Goal: Book appointment/travel/reservation: Book appointment/travel/reservation

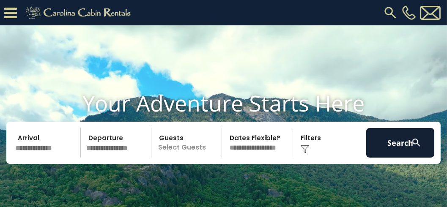
click at [46, 158] on input "text" at bounding box center [47, 143] width 68 height 30
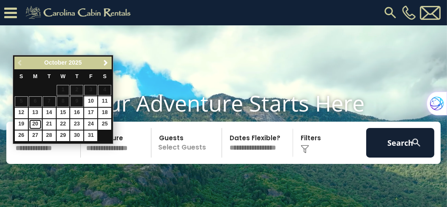
click at [35, 123] on link "20" at bounding box center [35, 124] width 13 height 11
type input "********"
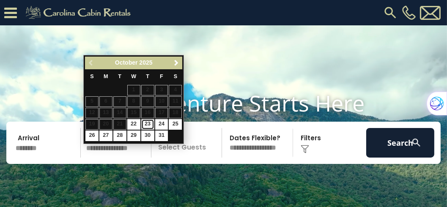
click at [150, 124] on link "23" at bounding box center [147, 124] width 13 height 11
type input "********"
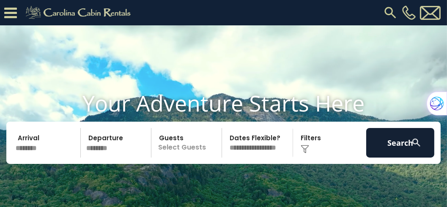
click at [185, 156] on p "Select Guests" at bounding box center [188, 143] width 68 height 30
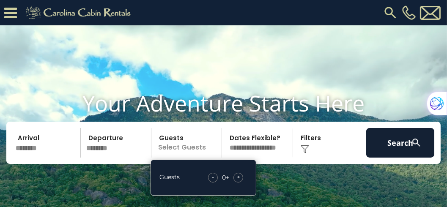
click at [237, 181] on span "+" at bounding box center [238, 177] width 3 height 8
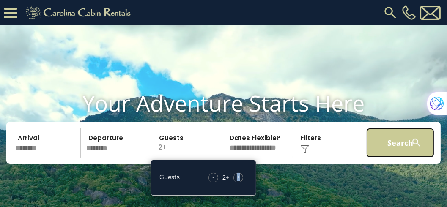
click at [379, 158] on button "Search" at bounding box center [400, 143] width 68 height 30
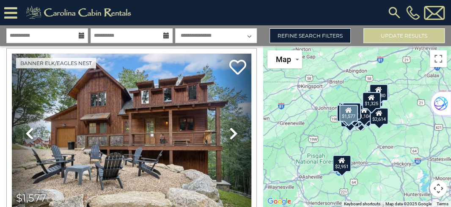
scroll to position [1207, 0]
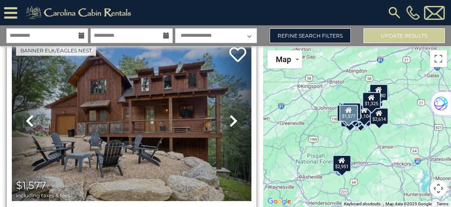
click at [233, 114] on icon at bounding box center [233, 121] width 8 height 14
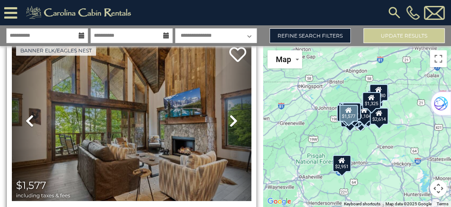
click at [232, 114] on icon at bounding box center [233, 121] width 8 height 14
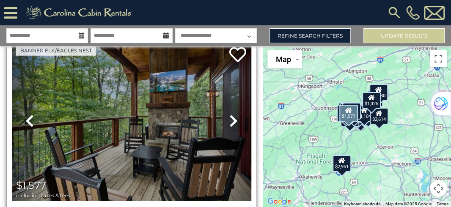
click at [232, 114] on icon at bounding box center [233, 121] width 8 height 14
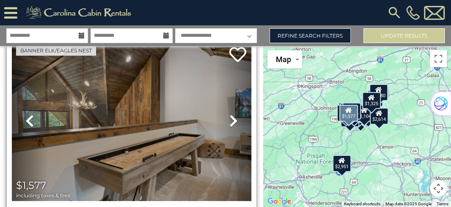
click at [232, 114] on icon at bounding box center [233, 121] width 8 height 14
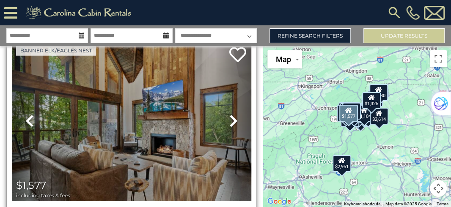
click at [232, 114] on icon at bounding box center [233, 121] width 8 height 14
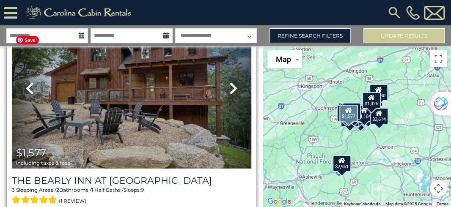
scroll to position [1280, 0]
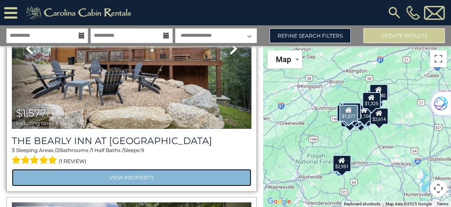
click at [140, 169] on link "View Property" at bounding box center [131, 177] width 239 height 17
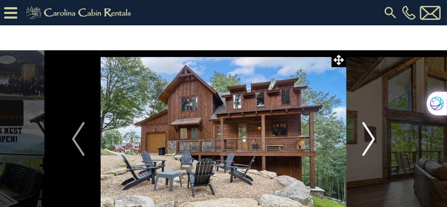
click at [371, 135] on img "Next" at bounding box center [368, 139] width 13 height 34
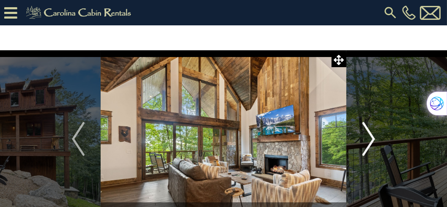
click at [372, 139] on img "Next" at bounding box center [368, 139] width 13 height 34
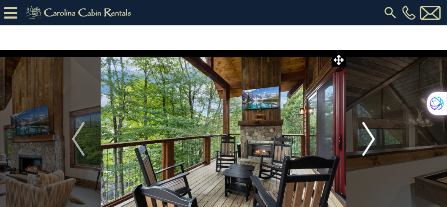
click at [372, 139] on img "Next" at bounding box center [368, 139] width 13 height 34
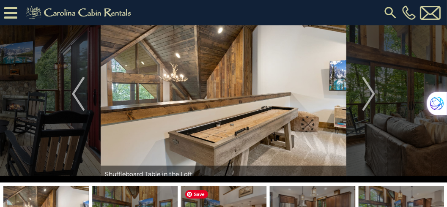
scroll to position [48, 0]
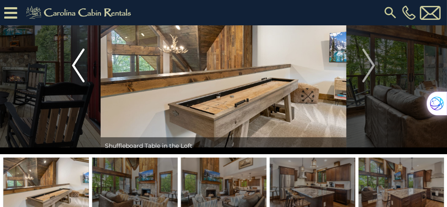
click at [74, 63] on img "Previous" at bounding box center [78, 66] width 13 height 34
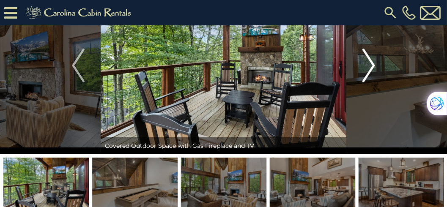
click at [374, 66] on img "Next" at bounding box center [368, 66] width 13 height 34
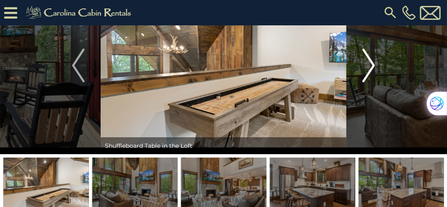
click at [374, 66] on img "Next" at bounding box center [368, 66] width 13 height 34
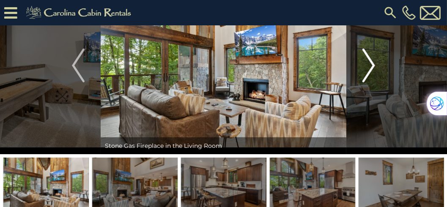
click at [374, 66] on img "Next" at bounding box center [368, 66] width 13 height 34
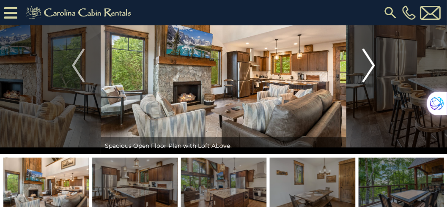
click at [374, 66] on img "Next" at bounding box center [368, 66] width 13 height 34
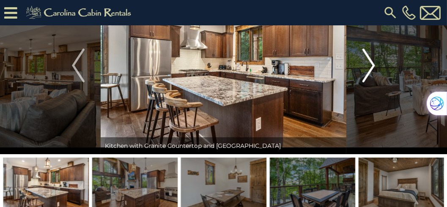
click at [374, 66] on img "Next" at bounding box center [368, 66] width 13 height 34
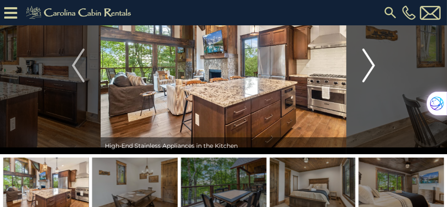
click at [374, 66] on img "Next" at bounding box center [368, 66] width 13 height 34
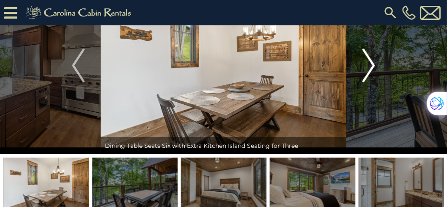
click at [374, 66] on img "Next" at bounding box center [368, 66] width 13 height 34
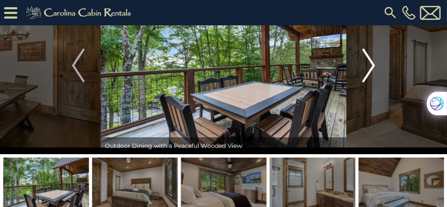
click at [374, 66] on img "Next" at bounding box center [368, 66] width 13 height 34
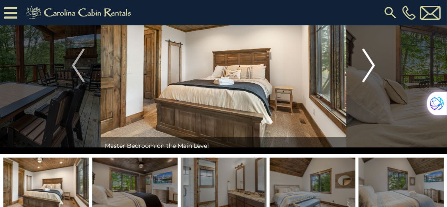
click at [374, 66] on img "Next" at bounding box center [368, 66] width 13 height 34
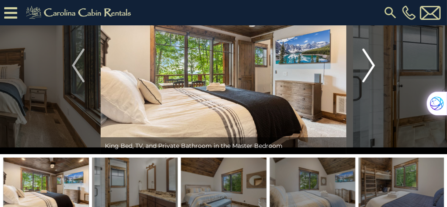
click at [374, 66] on img "Next" at bounding box center [368, 66] width 13 height 34
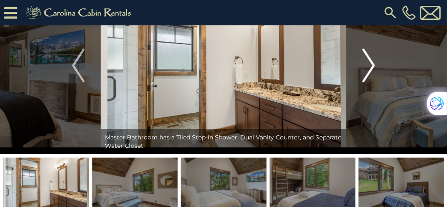
click at [374, 66] on img "Next" at bounding box center [368, 66] width 13 height 34
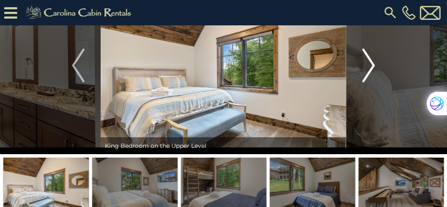
click at [374, 66] on img "Next" at bounding box center [368, 66] width 13 height 34
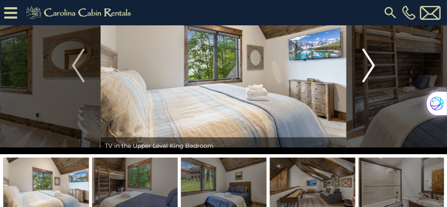
click at [374, 66] on img "Next" at bounding box center [368, 66] width 13 height 34
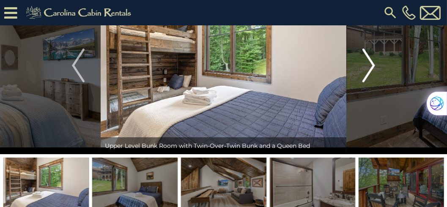
click at [374, 66] on img "Next" at bounding box center [368, 66] width 13 height 34
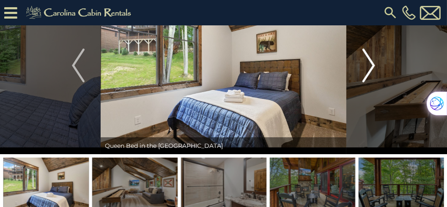
click at [374, 66] on img "Next" at bounding box center [368, 66] width 13 height 34
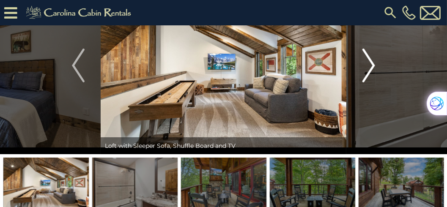
click at [374, 66] on img "Next" at bounding box center [368, 66] width 13 height 34
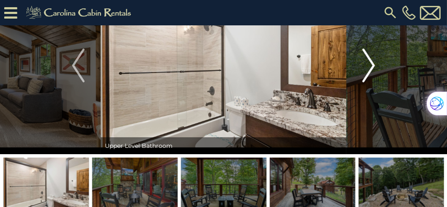
click at [374, 66] on img "Next" at bounding box center [368, 66] width 13 height 34
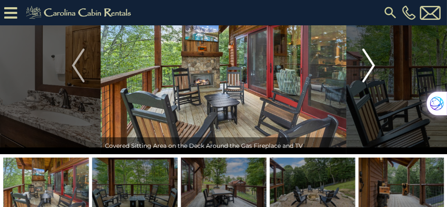
click at [374, 66] on img "Next" at bounding box center [368, 66] width 13 height 34
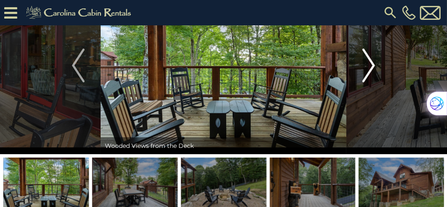
click at [374, 66] on img "Next" at bounding box center [368, 66] width 13 height 34
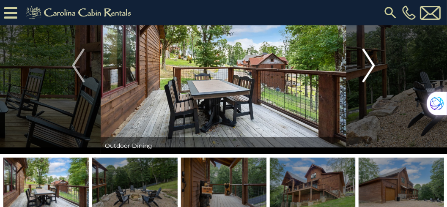
click at [374, 66] on img "Next" at bounding box center [368, 66] width 13 height 34
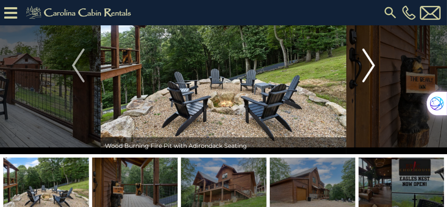
click at [374, 66] on img "Next" at bounding box center [368, 66] width 13 height 34
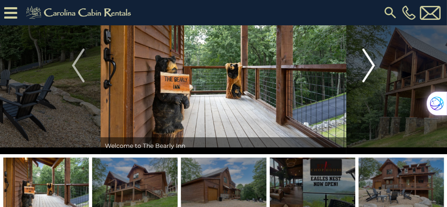
click at [374, 66] on img "Next" at bounding box center [368, 66] width 13 height 34
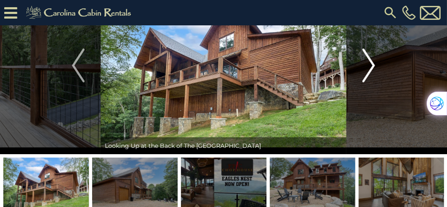
click at [374, 66] on img "Next" at bounding box center [368, 66] width 13 height 34
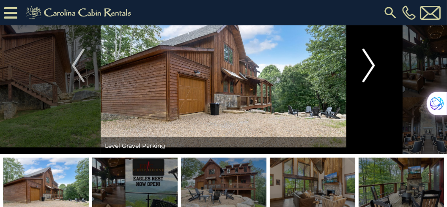
click at [374, 66] on img "Next" at bounding box center [368, 66] width 13 height 34
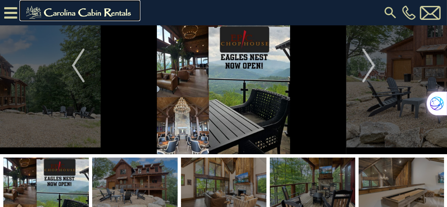
click at [87, 14] on img at bounding box center [80, 12] width 117 height 17
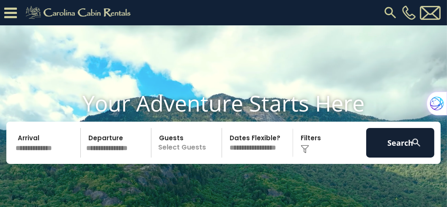
click at [38, 158] on input "text" at bounding box center [47, 143] width 68 height 30
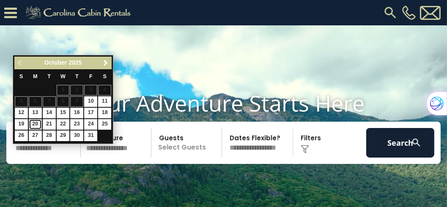
click at [37, 124] on link "20" at bounding box center [35, 124] width 13 height 11
type input "********"
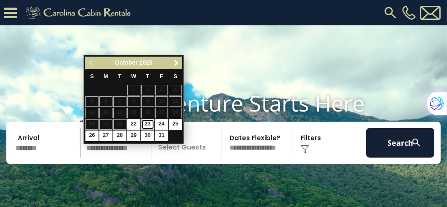
click at [147, 123] on link "23" at bounding box center [147, 124] width 13 height 11
type input "********"
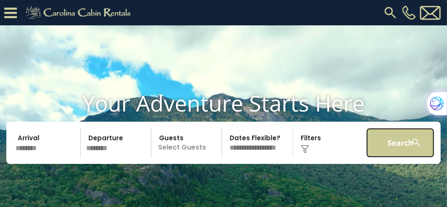
click at [403, 157] on button "Search" at bounding box center [400, 143] width 68 height 30
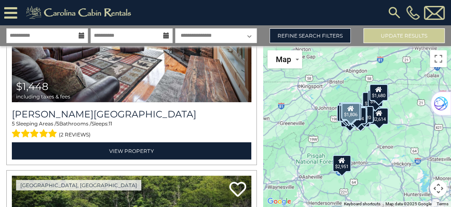
scroll to position [4444, 0]
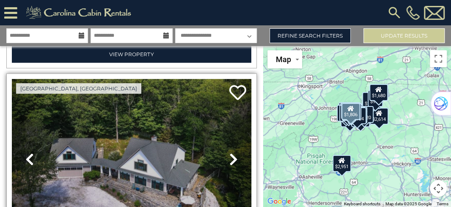
click at [229, 153] on icon at bounding box center [233, 160] width 8 height 14
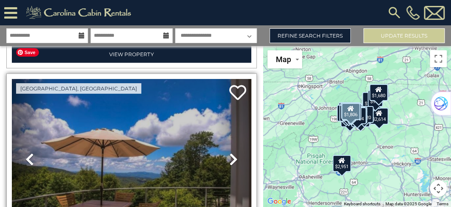
scroll to position [4540, 0]
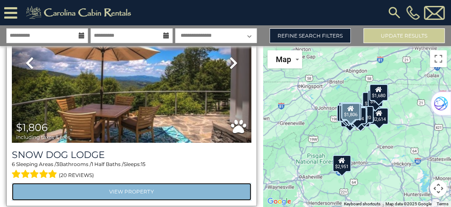
click at [160, 183] on link "View Property" at bounding box center [131, 191] width 239 height 17
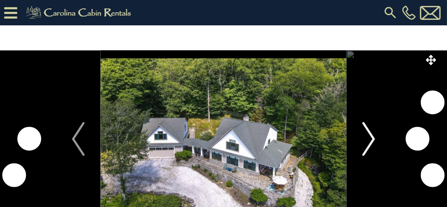
click at [371, 137] on img "Next" at bounding box center [368, 139] width 13 height 34
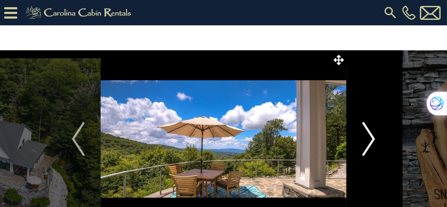
scroll to position [24, 0]
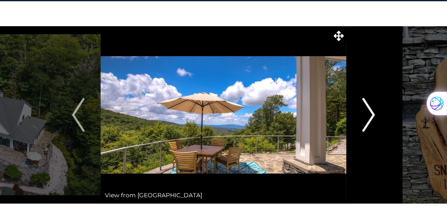
click at [372, 113] on img "Next" at bounding box center [368, 115] width 13 height 34
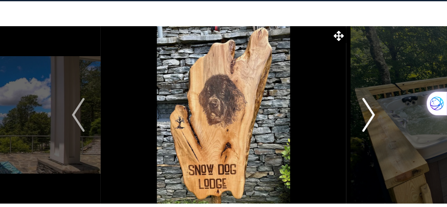
click at [372, 113] on img "Next" at bounding box center [368, 115] width 13 height 34
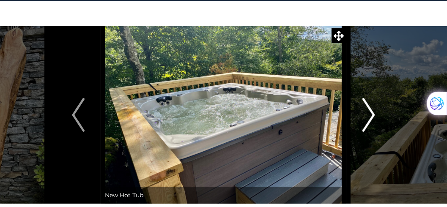
click at [372, 113] on img "Next" at bounding box center [368, 115] width 13 height 34
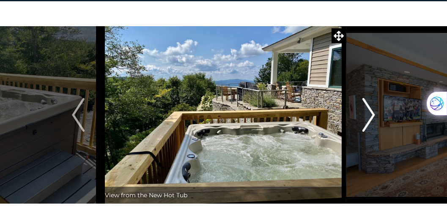
click at [372, 113] on img "Next" at bounding box center [368, 115] width 13 height 34
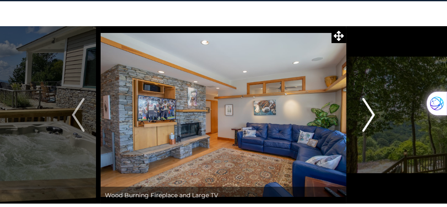
click at [372, 113] on img "Next" at bounding box center [368, 115] width 13 height 34
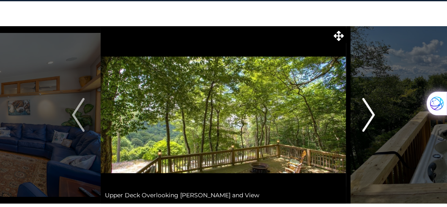
scroll to position [48, 0]
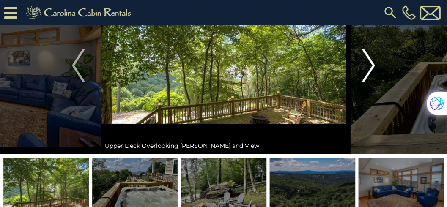
click at [373, 62] on img "Next" at bounding box center [368, 66] width 13 height 34
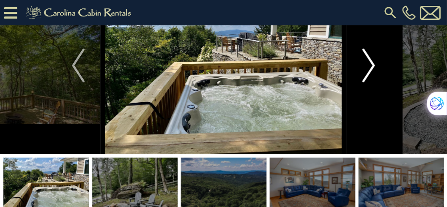
click at [373, 62] on img "Next" at bounding box center [368, 66] width 13 height 34
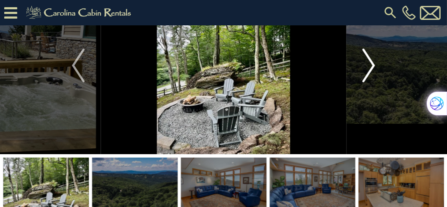
click at [373, 62] on img "Next" at bounding box center [368, 66] width 13 height 34
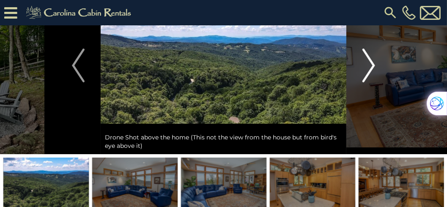
click at [373, 62] on img "Next" at bounding box center [368, 66] width 13 height 34
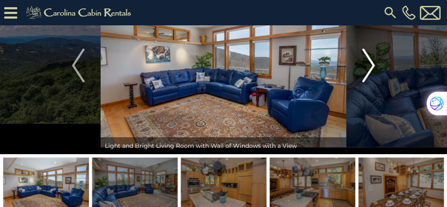
click at [373, 62] on img "Next" at bounding box center [368, 66] width 13 height 34
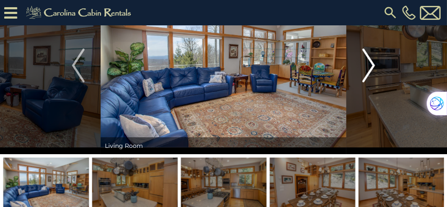
click at [373, 62] on img "Next" at bounding box center [368, 66] width 13 height 34
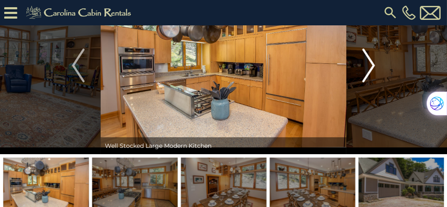
click at [373, 62] on img "Next" at bounding box center [368, 66] width 13 height 34
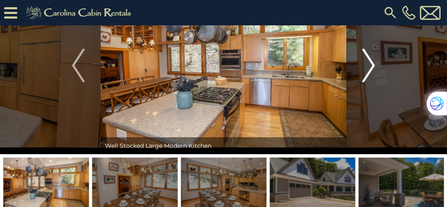
click at [373, 62] on img "Next" at bounding box center [368, 66] width 13 height 34
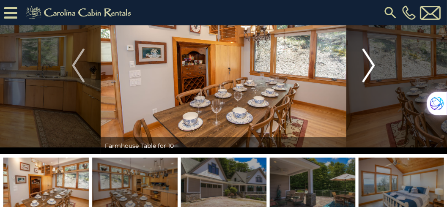
click at [373, 62] on img "Next" at bounding box center [368, 66] width 13 height 34
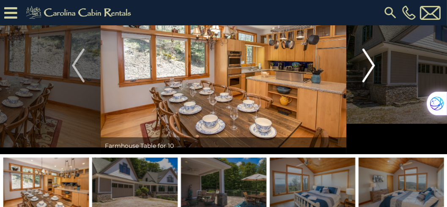
click at [373, 62] on img "Next" at bounding box center [368, 66] width 13 height 34
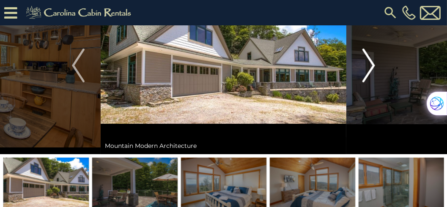
click at [373, 62] on img "Next" at bounding box center [368, 66] width 13 height 34
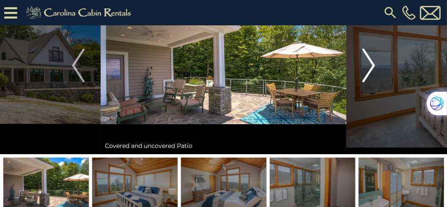
click at [373, 62] on img "Next" at bounding box center [368, 66] width 13 height 34
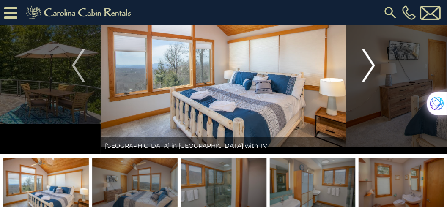
click at [373, 62] on img "Next" at bounding box center [368, 66] width 13 height 34
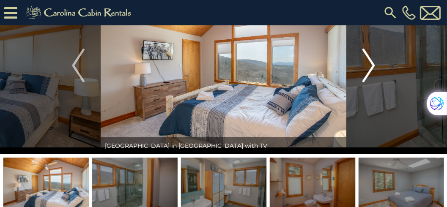
click at [373, 62] on img "Next" at bounding box center [368, 66] width 13 height 34
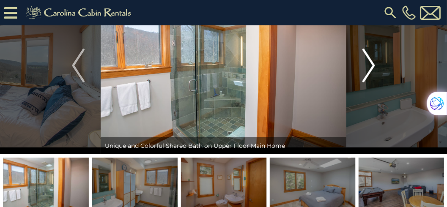
click at [373, 62] on img "Next" at bounding box center [368, 66] width 13 height 34
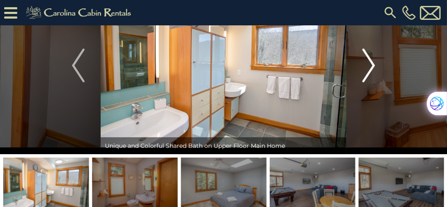
click at [373, 62] on img "Next" at bounding box center [368, 66] width 13 height 34
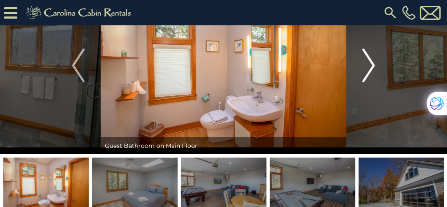
click at [373, 62] on img "Next" at bounding box center [368, 66] width 13 height 34
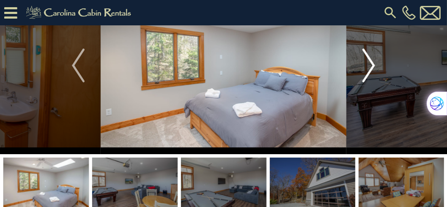
click at [373, 62] on img "Next" at bounding box center [368, 66] width 13 height 34
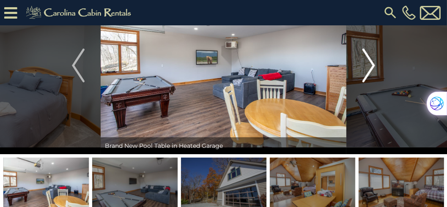
click at [373, 62] on img "Next" at bounding box center [368, 66] width 13 height 34
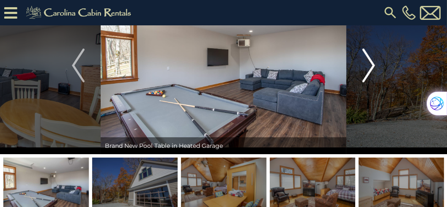
click at [373, 62] on img "Next" at bounding box center [368, 66] width 13 height 34
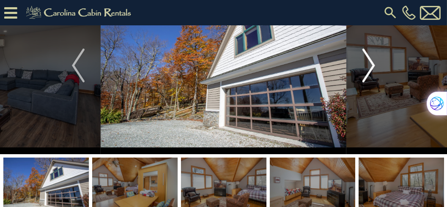
click at [373, 62] on img "Next" at bounding box center [368, 66] width 13 height 34
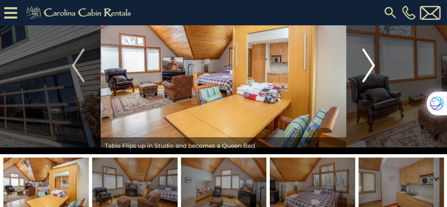
click at [373, 62] on img "Next" at bounding box center [368, 66] width 13 height 34
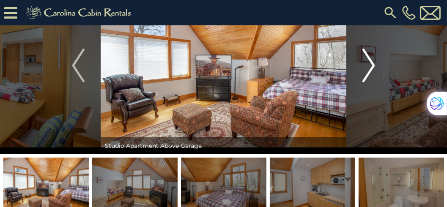
click at [373, 62] on img "Next" at bounding box center [368, 66] width 13 height 34
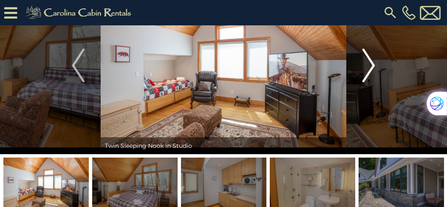
click at [373, 62] on img "Next" at bounding box center [368, 66] width 13 height 34
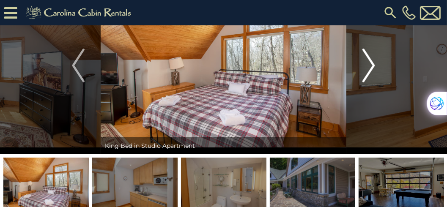
click at [373, 62] on img "Next" at bounding box center [368, 66] width 13 height 34
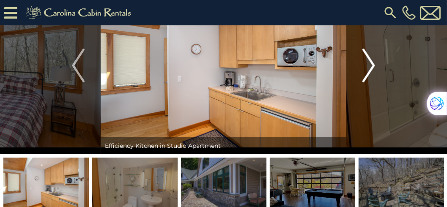
click at [373, 62] on img "Next" at bounding box center [368, 66] width 13 height 34
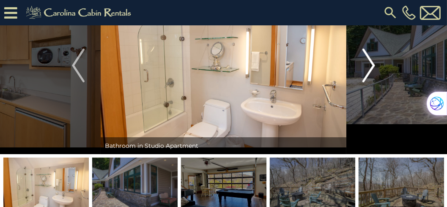
click at [373, 62] on img "Next" at bounding box center [368, 66] width 13 height 34
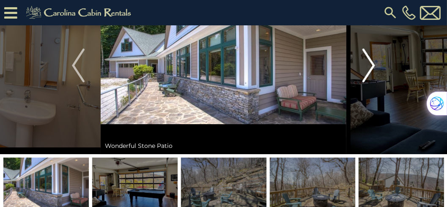
click at [373, 62] on img "Next" at bounding box center [368, 66] width 13 height 34
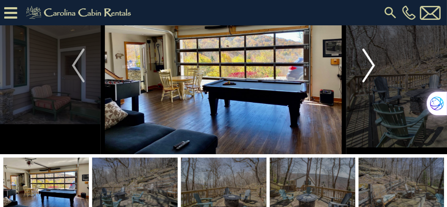
click at [373, 62] on img "Next" at bounding box center [368, 66] width 13 height 34
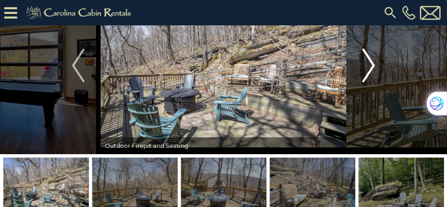
click at [373, 62] on img "Next" at bounding box center [368, 66] width 13 height 34
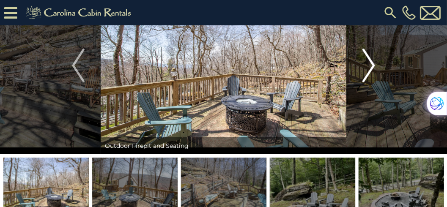
click at [373, 62] on img "Next" at bounding box center [368, 66] width 13 height 34
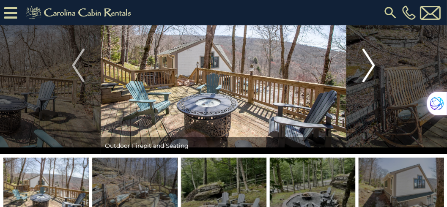
click at [373, 62] on img "Next" at bounding box center [368, 66] width 13 height 34
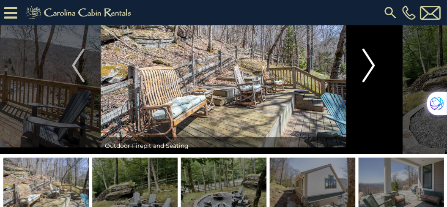
click at [373, 62] on img "Next" at bounding box center [368, 66] width 13 height 34
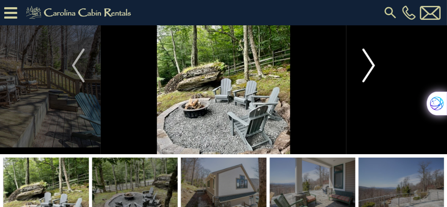
click at [373, 62] on img "Next" at bounding box center [368, 66] width 13 height 34
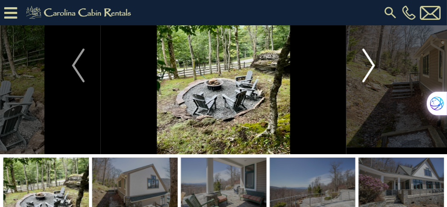
click at [373, 62] on img "Next" at bounding box center [368, 66] width 13 height 34
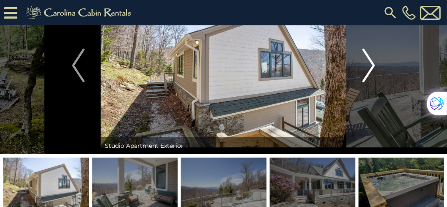
click at [373, 62] on img "Next" at bounding box center [368, 66] width 13 height 34
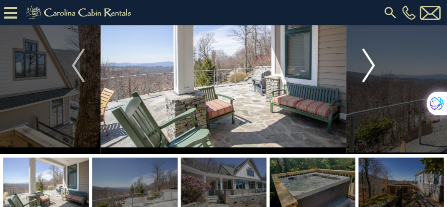
click at [373, 62] on img "Next" at bounding box center [368, 66] width 13 height 34
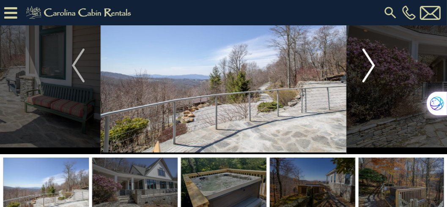
click at [373, 62] on img "Next" at bounding box center [368, 66] width 13 height 34
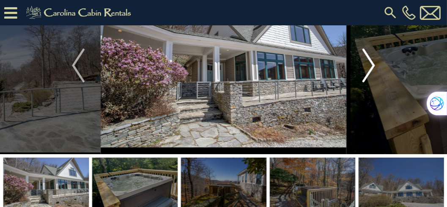
click at [373, 62] on img "Next" at bounding box center [368, 66] width 13 height 34
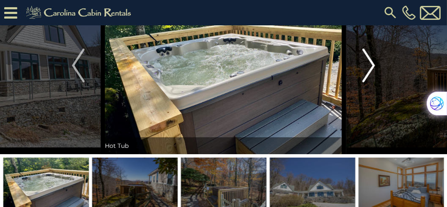
click at [373, 62] on img "Next" at bounding box center [368, 66] width 13 height 34
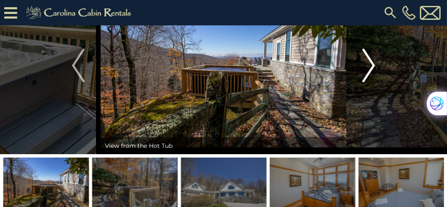
click at [373, 62] on img "Next" at bounding box center [368, 66] width 13 height 34
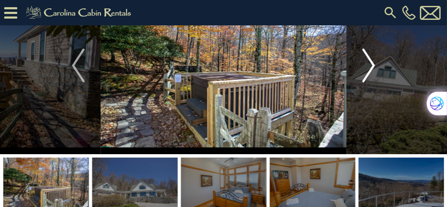
click at [373, 62] on img "Next" at bounding box center [368, 66] width 13 height 34
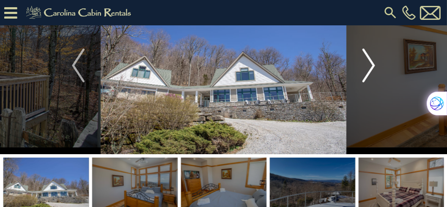
click at [373, 62] on img "Next" at bounding box center [368, 66] width 13 height 34
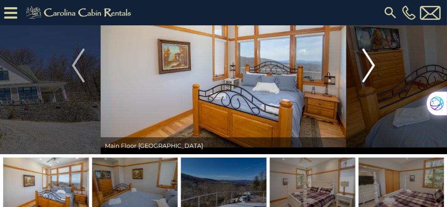
click at [373, 62] on img "Next" at bounding box center [368, 66] width 13 height 34
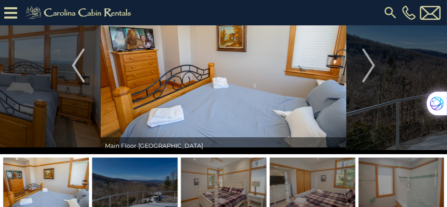
click at [7, 9] on icon at bounding box center [10, 12] width 13 height 15
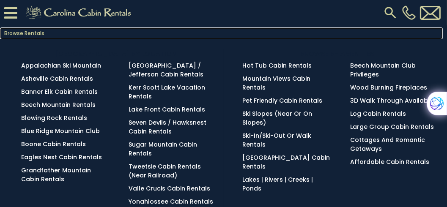
click at [12, 30] on link "Browse Rentals" at bounding box center [221, 33] width 442 height 12
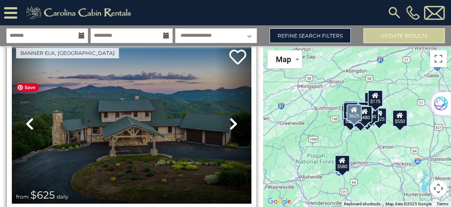
scroll to position [48, 0]
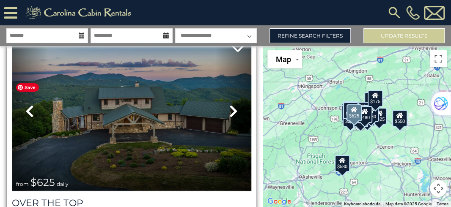
click at [131, 98] on img at bounding box center [131, 111] width 239 height 160
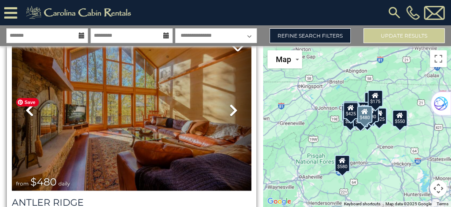
scroll to position [6834, 0]
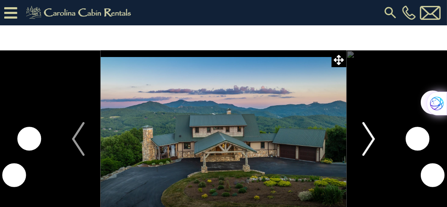
click at [374, 140] on img "Next" at bounding box center [368, 139] width 13 height 34
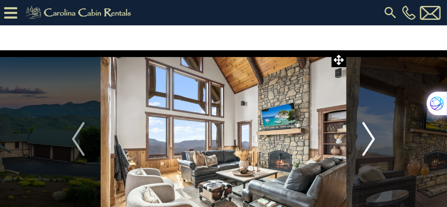
click at [374, 140] on img "Next" at bounding box center [368, 139] width 13 height 34
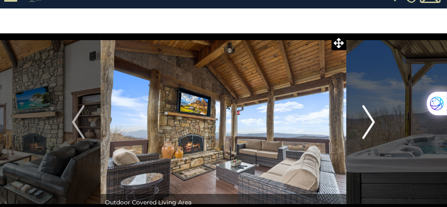
scroll to position [24, 0]
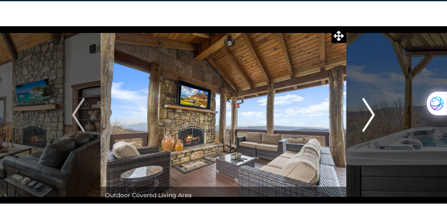
click at [373, 115] on img "Next" at bounding box center [368, 115] width 13 height 34
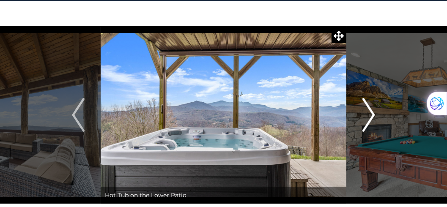
click at [373, 115] on img "Next" at bounding box center [368, 115] width 13 height 34
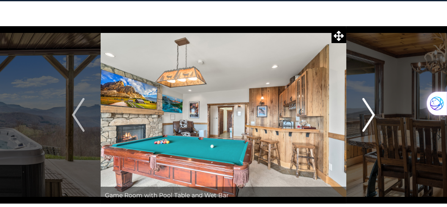
click at [373, 115] on img "Next" at bounding box center [368, 115] width 13 height 34
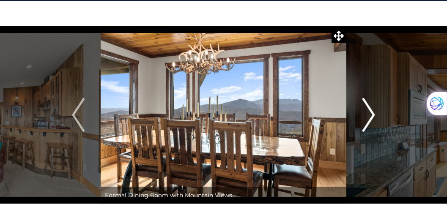
click at [373, 115] on img "Next" at bounding box center [368, 115] width 13 height 34
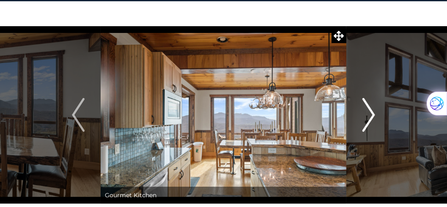
click at [373, 115] on img "Next" at bounding box center [368, 115] width 13 height 34
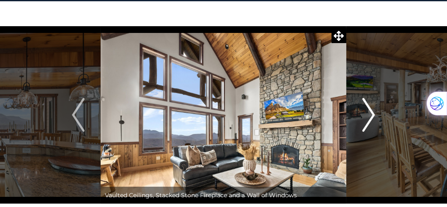
click at [373, 115] on img "Next" at bounding box center [368, 115] width 13 height 34
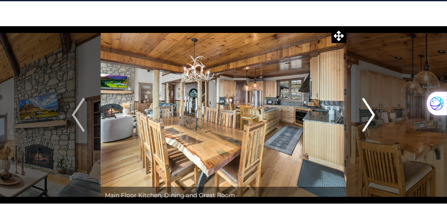
click at [373, 115] on img "Next" at bounding box center [368, 115] width 13 height 34
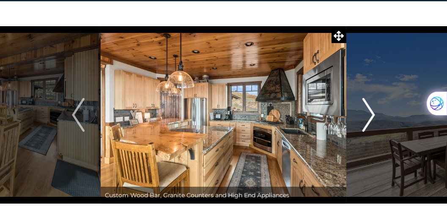
click at [373, 115] on img "Next" at bounding box center [368, 115] width 13 height 34
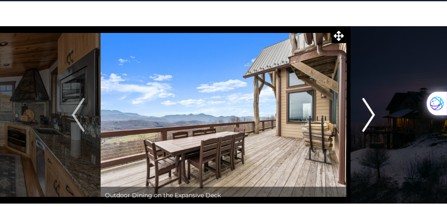
click at [373, 115] on img "Next" at bounding box center [368, 115] width 13 height 34
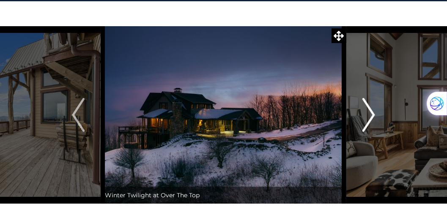
click at [373, 115] on img "Next" at bounding box center [368, 115] width 13 height 34
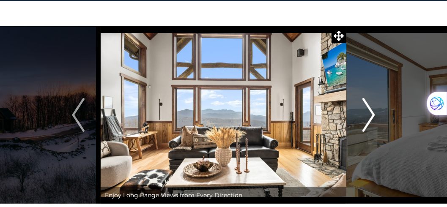
click at [373, 115] on img "Next" at bounding box center [368, 115] width 13 height 34
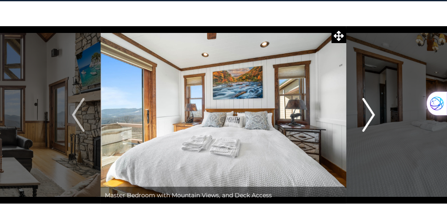
click at [373, 115] on img "Next" at bounding box center [368, 115] width 13 height 34
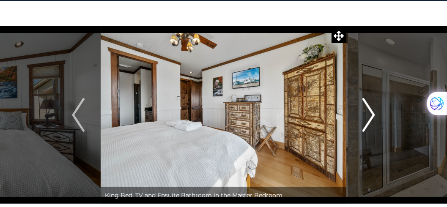
click at [373, 115] on img "Next" at bounding box center [368, 115] width 13 height 34
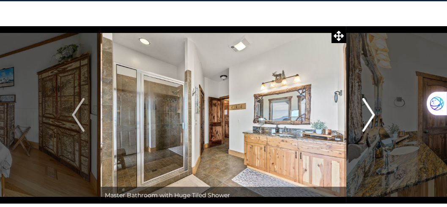
click at [373, 115] on img "Next" at bounding box center [368, 115] width 13 height 34
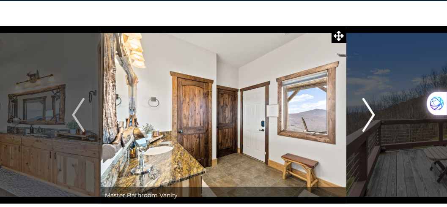
click at [373, 115] on img "Next" at bounding box center [368, 115] width 13 height 34
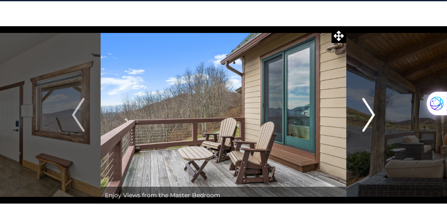
click at [373, 115] on img "Next" at bounding box center [368, 115] width 13 height 34
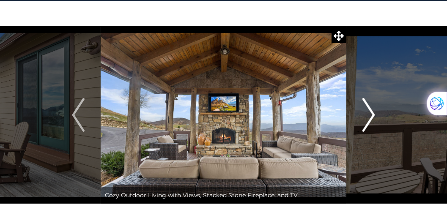
click at [373, 115] on img "Next" at bounding box center [368, 115] width 13 height 34
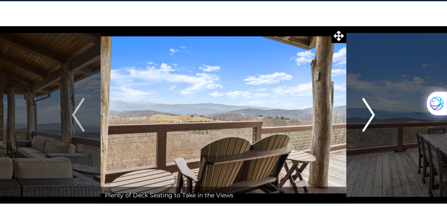
click at [373, 115] on img "Next" at bounding box center [368, 115] width 13 height 34
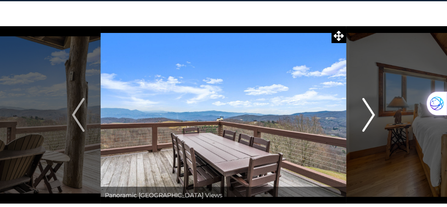
click at [373, 115] on img "Next" at bounding box center [368, 115] width 13 height 34
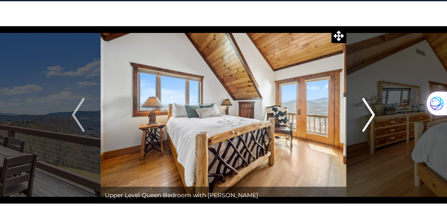
click at [373, 115] on img "Next" at bounding box center [368, 115] width 13 height 34
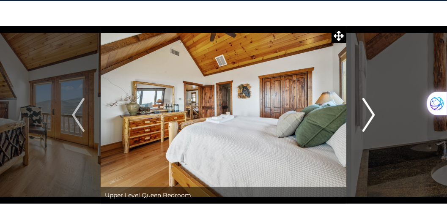
click at [373, 115] on img "Next" at bounding box center [368, 115] width 13 height 34
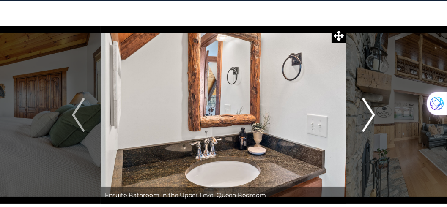
click at [373, 115] on img "Next" at bounding box center [368, 115] width 13 height 34
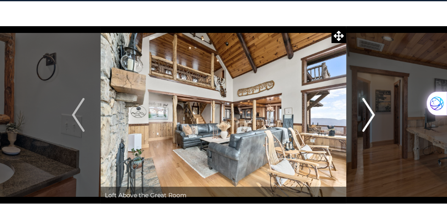
click at [373, 115] on img "Next" at bounding box center [368, 115] width 13 height 34
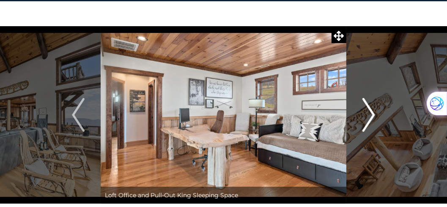
click at [373, 115] on img "Next" at bounding box center [368, 115] width 13 height 34
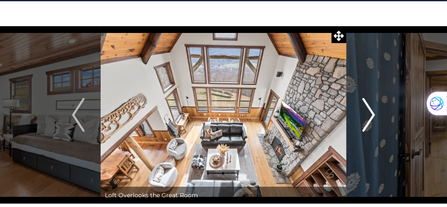
click at [373, 115] on img "Next" at bounding box center [368, 115] width 13 height 34
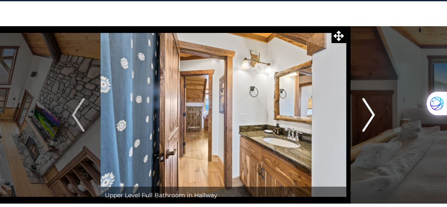
click at [373, 115] on img "Next" at bounding box center [368, 115] width 13 height 34
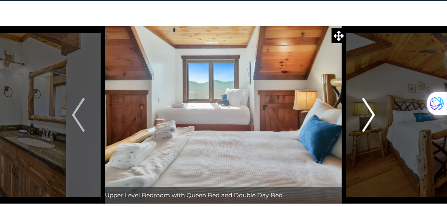
click at [373, 115] on img "Next" at bounding box center [368, 115] width 13 height 34
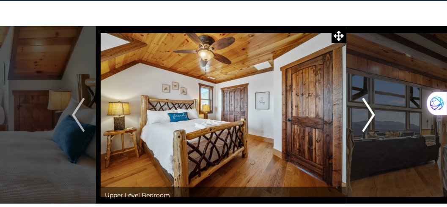
click at [373, 115] on img "Next" at bounding box center [368, 115] width 13 height 34
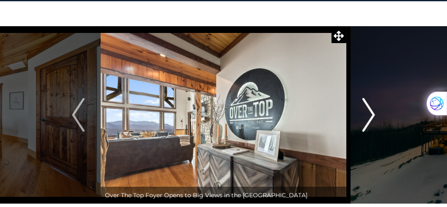
click at [373, 115] on img "Next" at bounding box center [368, 115] width 13 height 34
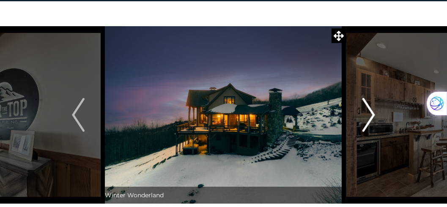
click at [373, 115] on img "Next" at bounding box center [368, 115] width 13 height 34
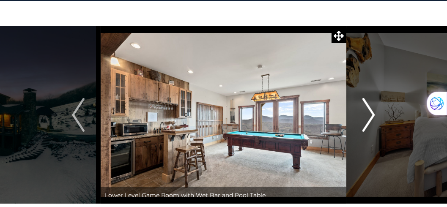
click at [373, 115] on img "Next" at bounding box center [368, 115] width 13 height 34
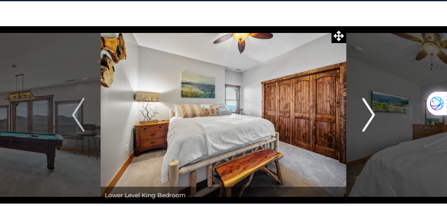
click at [373, 115] on img "Next" at bounding box center [368, 115] width 13 height 34
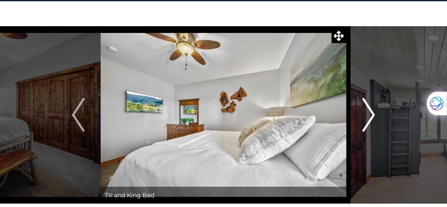
click at [373, 115] on img "Next" at bounding box center [368, 115] width 13 height 34
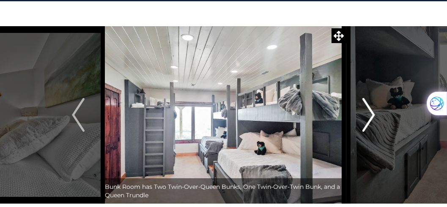
click at [373, 115] on img "Next" at bounding box center [368, 115] width 13 height 34
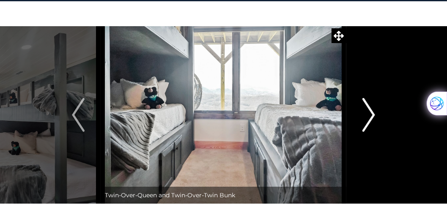
click at [373, 115] on img "Next" at bounding box center [368, 115] width 13 height 34
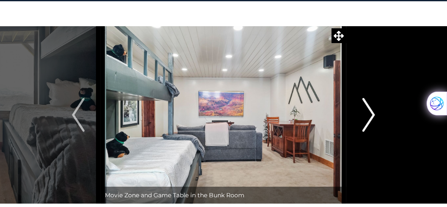
click at [373, 115] on img "Next" at bounding box center [368, 115] width 13 height 34
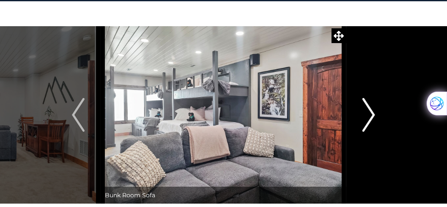
click at [373, 115] on img "Next" at bounding box center [368, 115] width 13 height 34
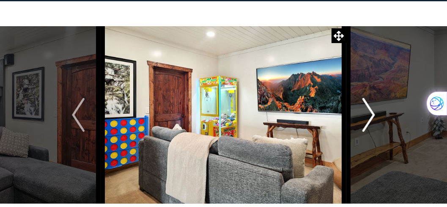
click at [373, 115] on img "Next" at bounding box center [368, 115] width 13 height 34
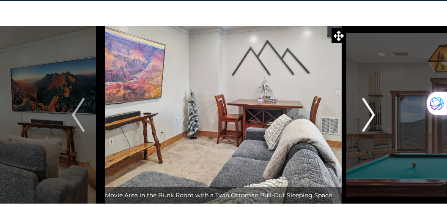
click at [373, 115] on img "Next" at bounding box center [368, 115] width 13 height 34
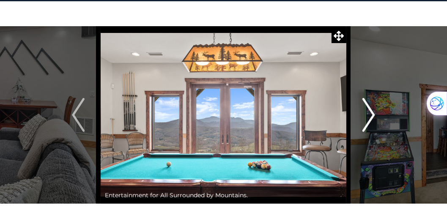
click at [373, 115] on img "Next" at bounding box center [368, 115] width 13 height 34
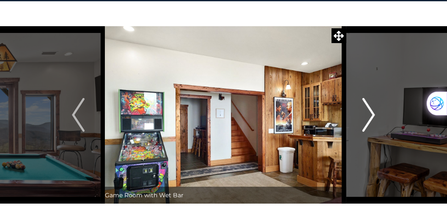
click at [373, 115] on img "Next" at bounding box center [368, 115] width 13 height 34
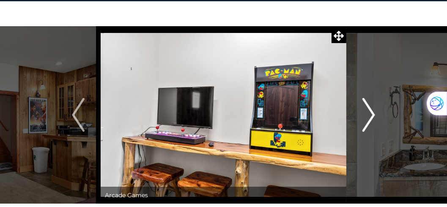
click at [373, 115] on img "Next" at bounding box center [368, 115] width 13 height 34
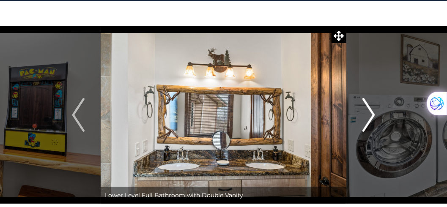
click at [373, 115] on img "Next" at bounding box center [368, 115] width 13 height 34
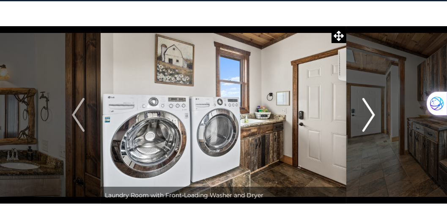
click at [373, 115] on img "Next" at bounding box center [368, 115] width 13 height 34
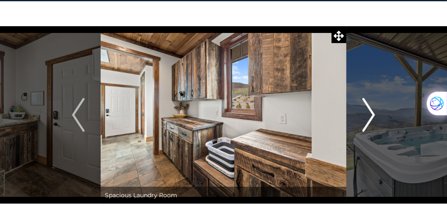
click at [373, 115] on img "Next" at bounding box center [368, 115] width 13 height 34
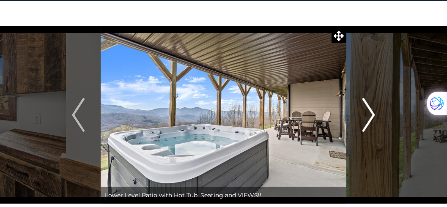
click at [373, 115] on img "Next" at bounding box center [368, 115] width 13 height 34
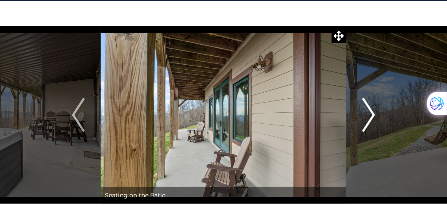
click at [373, 115] on img "Next" at bounding box center [368, 115] width 13 height 34
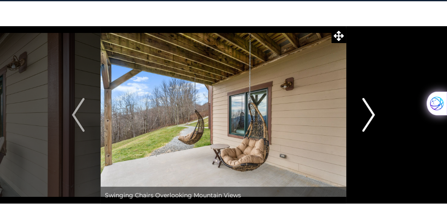
click at [373, 115] on img "Next" at bounding box center [368, 115] width 13 height 34
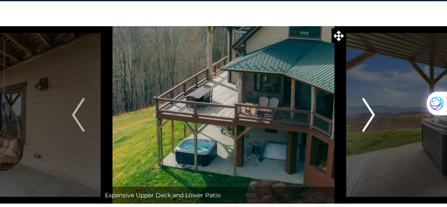
click at [373, 115] on img "Next" at bounding box center [368, 115] width 13 height 34
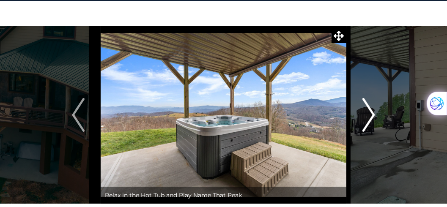
click at [373, 115] on img "Next" at bounding box center [368, 115] width 13 height 34
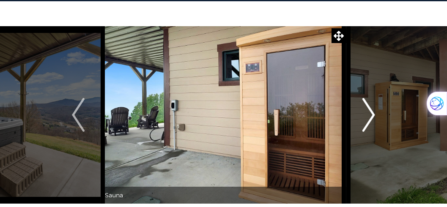
click at [373, 115] on img "Next" at bounding box center [368, 115] width 13 height 34
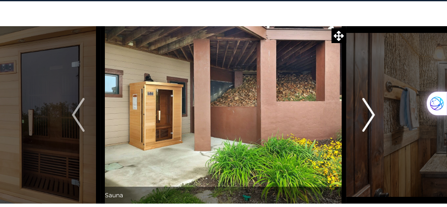
click at [373, 115] on img "Next" at bounding box center [368, 115] width 13 height 34
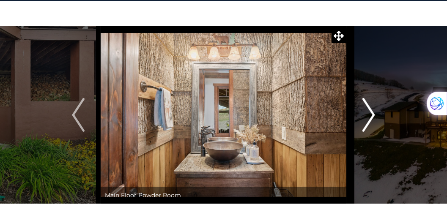
click at [373, 115] on img "Next" at bounding box center [368, 115] width 13 height 34
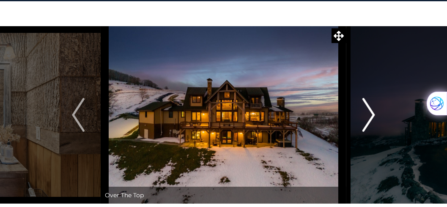
click at [373, 115] on img "Next" at bounding box center [368, 115] width 13 height 34
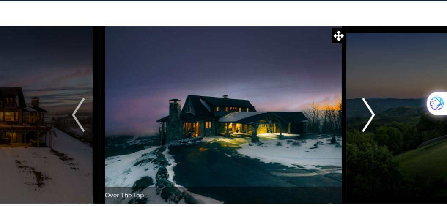
click at [373, 115] on img "Next" at bounding box center [368, 115] width 13 height 34
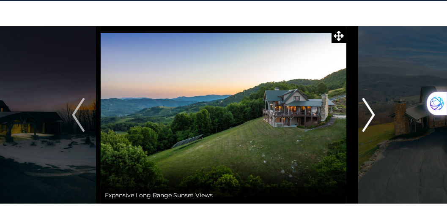
click at [373, 115] on img "Next" at bounding box center [368, 115] width 13 height 34
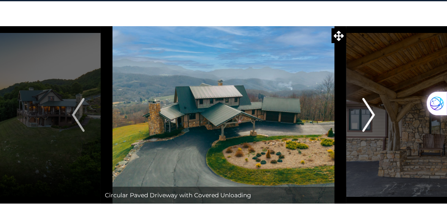
click at [373, 115] on img "Next" at bounding box center [368, 115] width 13 height 34
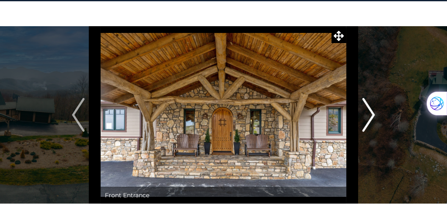
click at [373, 115] on img "Next" at bounding box center [368, 115] width 13 height 34
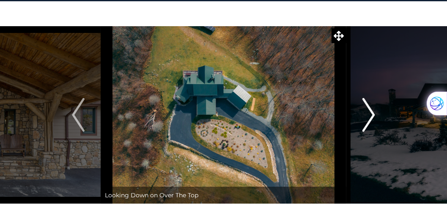
click at [373, 115] on img "Next" at bounding box center [368, 115] width 13 height 34
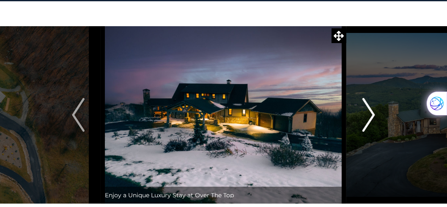
click at [373, 115] on img "Next" at bounding box center [368, 115] width 13 height 34
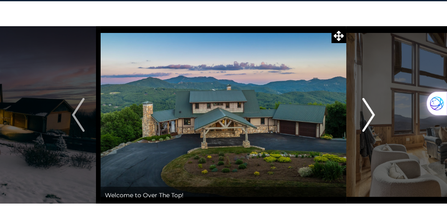
click at [373, 115] on img "Next" at bounding box center [368, 115] width 13 height 34
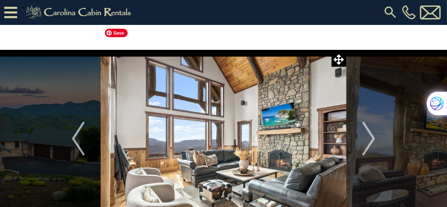
scroll to position [0, 0]
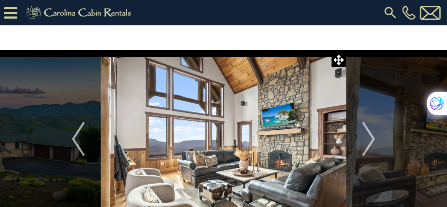
click at [8, 8] on icon at bounding box center [10, 12] width 13 height 15
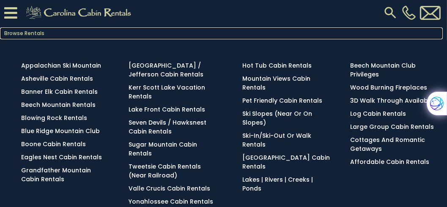
click at [15, 31] on link "Browse Rentals" at bounding box center [221, 33] width 442 height 12
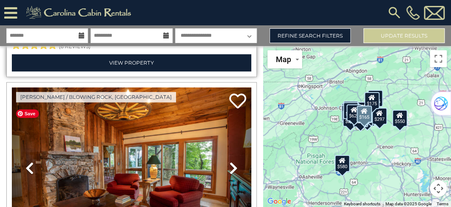
scroll to position [700, 0]
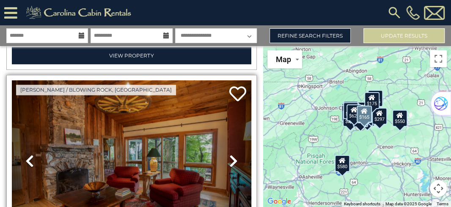
click at [233, 154] on icon at bounding box center [233, 161] width 8 height 14
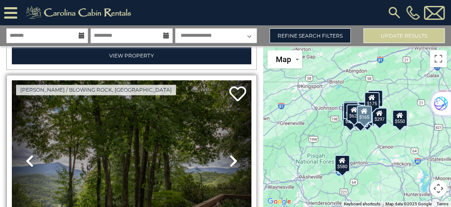
click at [26, 154] on icon at bounding box center [29, 161] width 8 height 14
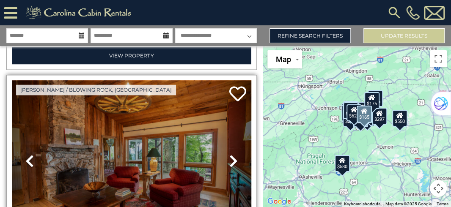
click at [230, 154] on icon at bounding box center [233, 161] width 8 height 14
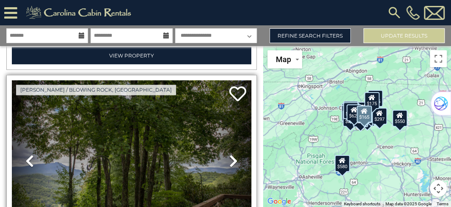
scroll to position [748, 0]
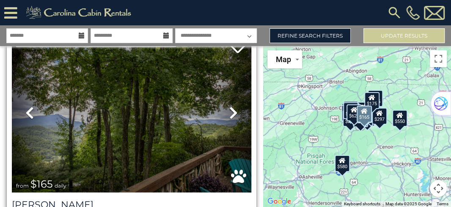
click at [229, 107] on icon at bounding box center [233, 113] width 8 height 14
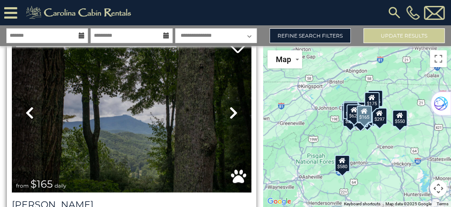
click at [229, 107] on icon at bounding box center [233, 113] width 8 height 14
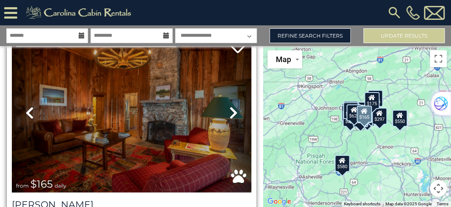
click at [229, 107] on icon at bounding box center [233, 113] width 8 height 14
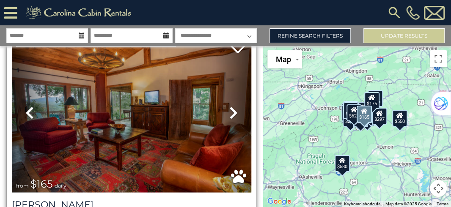
click at [229, 107] on icon at bounding box center [233, 113] width 8 height 14
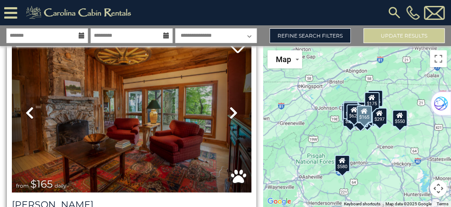
click at [229, 107] on icon at bounding box center [233, 113] width 8 height 14
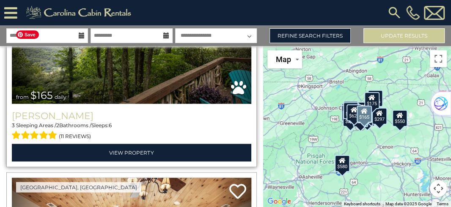
scroll to position [845, 0]
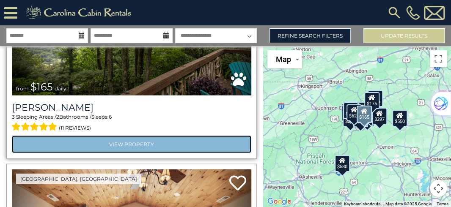
click at [141, 137] on link "View Property" at bounding box center [131, 144] width 239 height 17
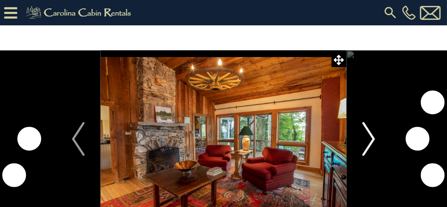
click at [367, 141] on img "Next" at bounding box center [368, 139] width 13 height 34
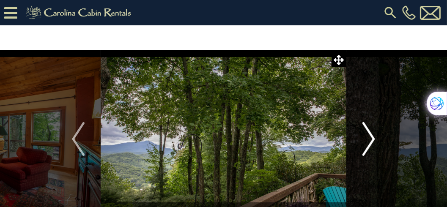
scroll to position [24, 0]
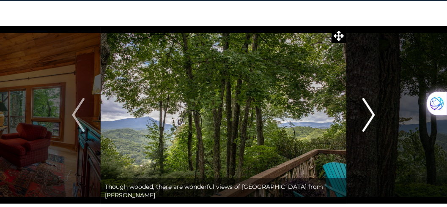
click at [373, 115] on img "Next" at bounding box center [368, 115] width 13 height 34
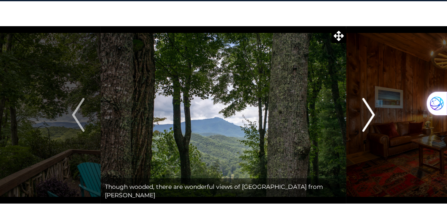
click at [373, 115] on img "Next" at bounding box center [368, 115] width 13 height 34
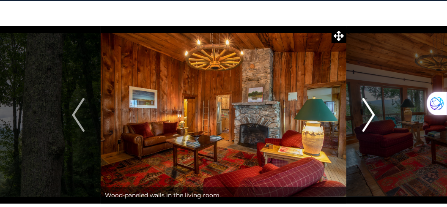
click at [373, 115] on img "Next" at bounding box center [368, 115] width 13 height 34
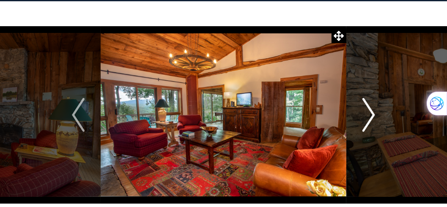
click at [373, 115] on img "Next" at bounding box center [368, 115] width 13 height 34
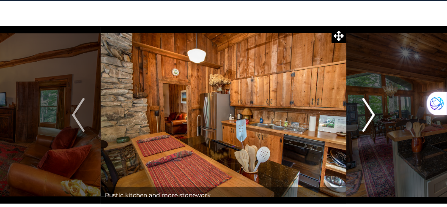
click at [373, 115] on img "Next" at bounding box center [368, 115] width 13 height 34
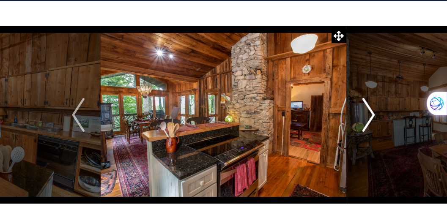
click at [373, 115] on img "Next" at bounding box center [368, 115] width 13 height 34
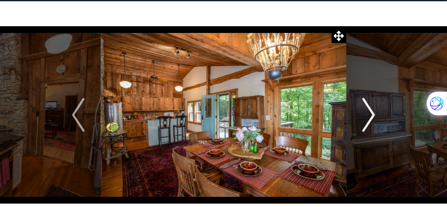
click at [373, 115] on img "Next" at bounding box center [368, 115] width 13 height 34
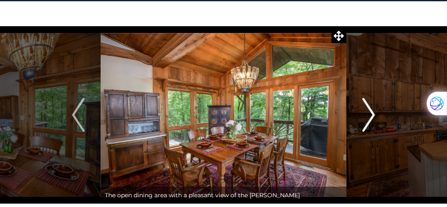
click at [373, 115] on img "Next" at bounding box center [368, 115] width 13 height 34
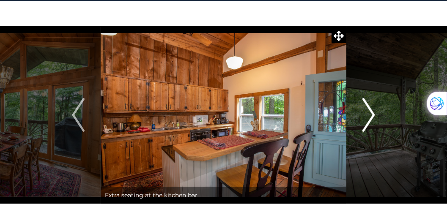
click at [373, 115] on img "Next" at bounding box center [368, 115] width 13 height 34
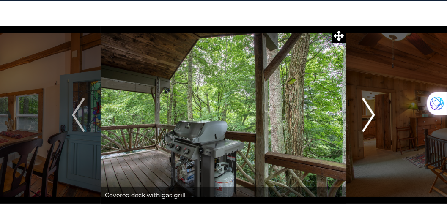
click at [373, 115] on img "Next" at bounding box center [368, 115] width 13 height 34
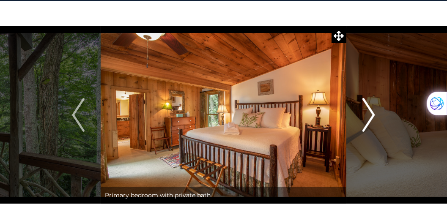
click at [373, 115] on img "Next" at bounding box center [368, 115] width 13 height 34
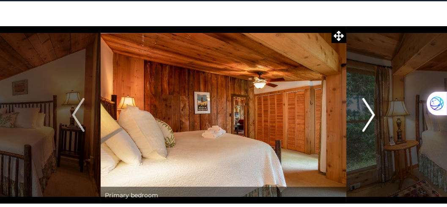
click at [373, 115] on img "Next" at bounding box center [368, 115] width 13 height 34
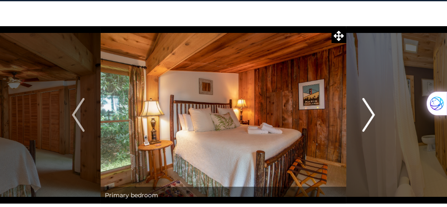
click at [373, 115] on img "Next" at bounding box center [368, 115] width 13 height 34
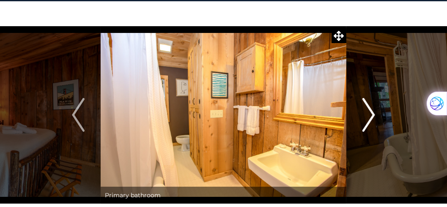
click at [373, 115] on img "Next" at bounding box center [368, 115] width 13 height 34
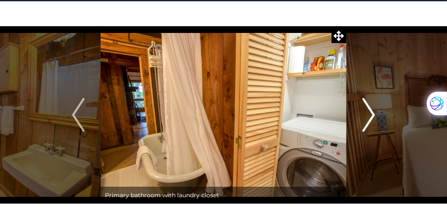
click at [373, 115] on img "Next" at bounding box center [368, 115] width 13 height 34
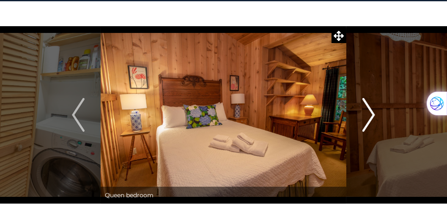
click at [373, 115] on img "Next" at bounding box center [368, 115] width 13 height 34
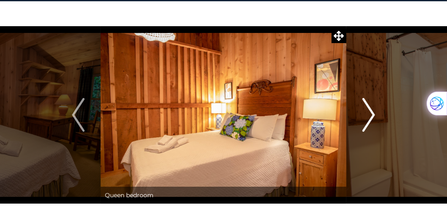
click at [373, 115] on img "Next" at bounding box center [368, 115] width 13 height 34
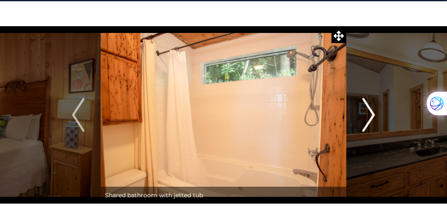
click at [373, 115] on img "Next" at bounding box center [368, 115] width 13 height 34
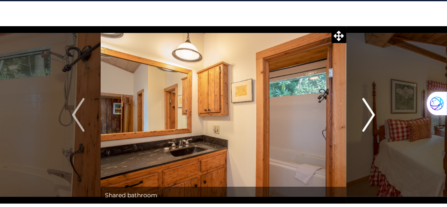
click at [373, 115] on img "Next" at bounding box center [368, 115] width 13 height 34
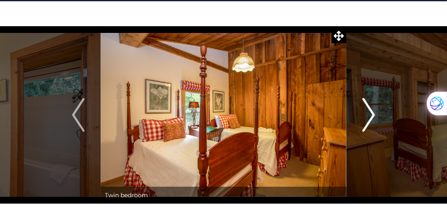
click at [373, 115] on img "Next" at bounding box center [368, 115] width 13 height 34
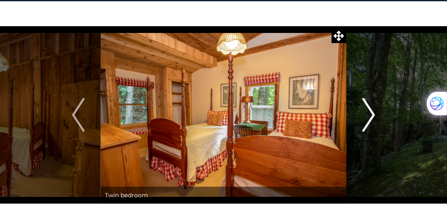
click at [373, 115] on img "Next" at bounding box center [368, 115] width 13 height 34
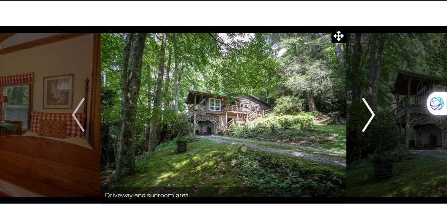
click at [373, 115] on img "Next" at bounding box center [368, 115] width 13 height 34
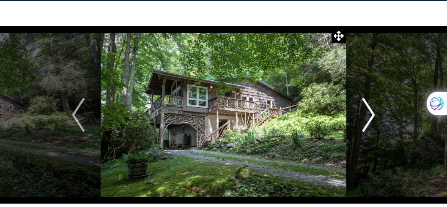
click at [373, 115] on img "Next" at bounding box center [368, 115] width 13 height 34
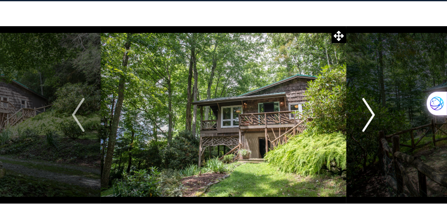
click at [373, 115] on img "Next" at bounding box center [368, 115] width 13 height 34
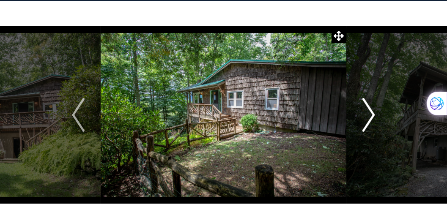
click at [373, 115] on img "Next" at bounding box center [368, 115] width 13 height 34
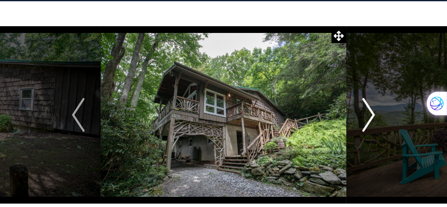
click at [373, 115] on img "Next" at bounding box center [368, 115] width 13 height 34
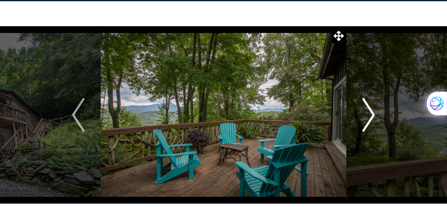
click at [373, 115] on img "Next" at bounding box center [368, 115] width 13 height 34
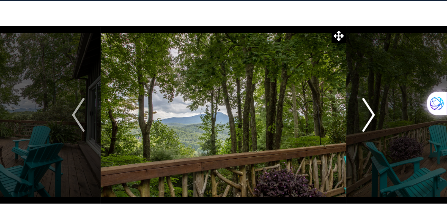
click at [373, 115] on img "Next" at bounding box center [368, 115] width 13 height 34
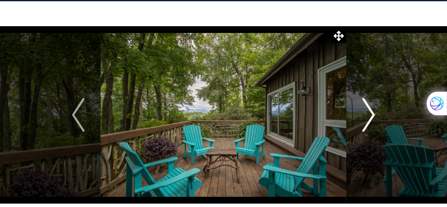
click at [373, 115] on img "Next" at bounding box center [368, 115] width 13 height 34
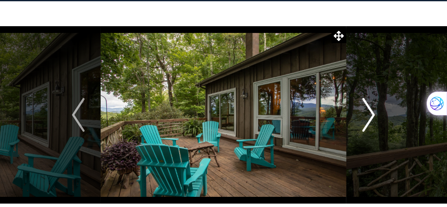
click at [373, 115] on img "Next" at bounding box center [368, 115] width 13 height 34
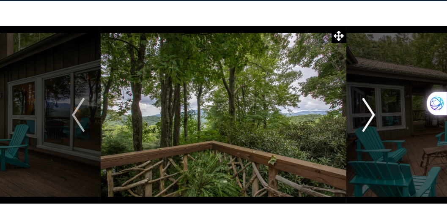
click at [373, 115] on img "Next" at bounding box center [368, 115] width 13 height 34
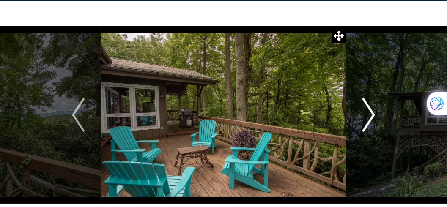
click at [373, 115] on img "Next" at bounding box center [368, 115] width 13 height 34
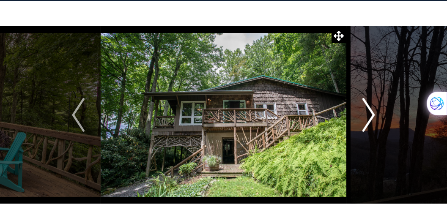
click at [373, 115] on img "Next" at bounding box center [368, 115] width 13 height 34
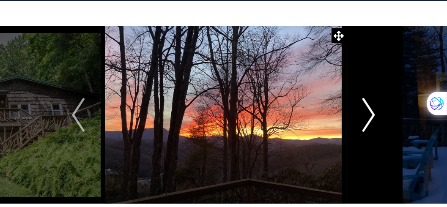
click at [373, 115] on img "Next" at bounding box center [368, 115] width 13 height 34
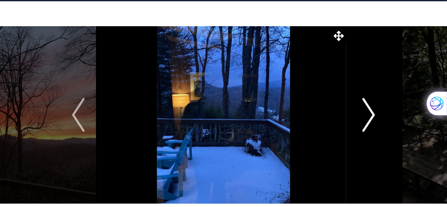
click at [373, 115] on img "Next" at bounding box center [368, 115] width 13 height 34
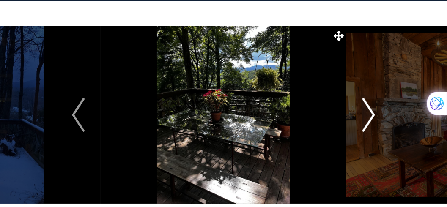
click at [373, 115] on img "Next" at bounding box center [368, 115] width 13 height 34
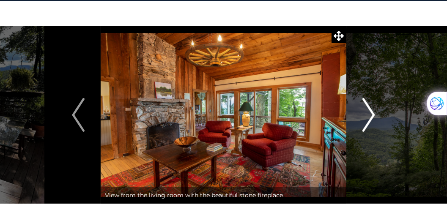
click at [373, 115] on img "Next" at bounding box center [368, 115] width 13 height 34
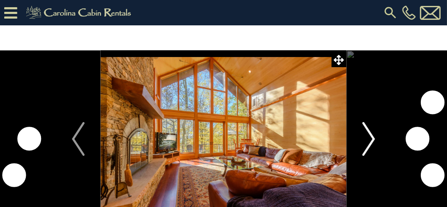
click at [374, 139] on img "Next" at bounding box center [368, 139] width 13 height 34
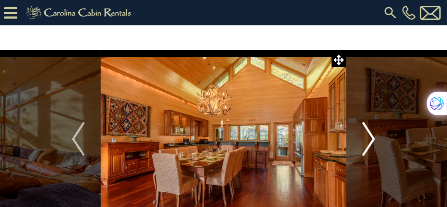
click at [374, 139] on img "Next" at bounding box center [368, 139] width 13 height 34
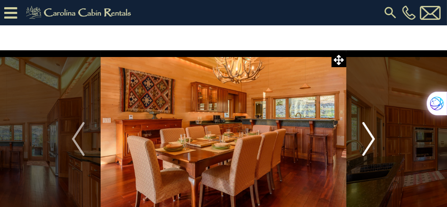
click at [374, 139] on img "Next" at bounding box center [368, 139] width 13 height 34
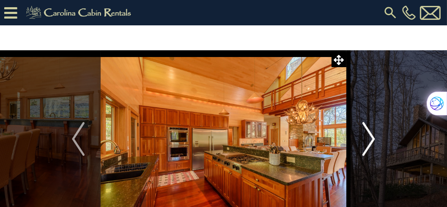
click at [374, 139] on img "Next" at bounding box center [368, 139] width 13 height 34
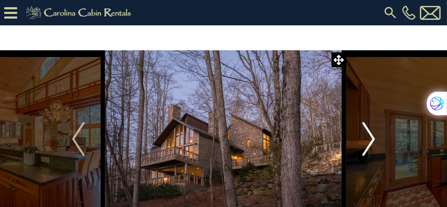
click at [374, 139] on img "Next" at bounding box center [368, 139] width 13 height 34
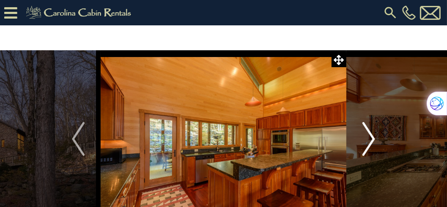
click at [374, 139] on img "Next" at bounding box center [368, 139] width 13 height 34
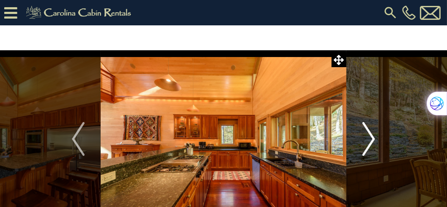
click at [374, 139] on img "Next" at bounding box center [368, 139] width 13 height 34
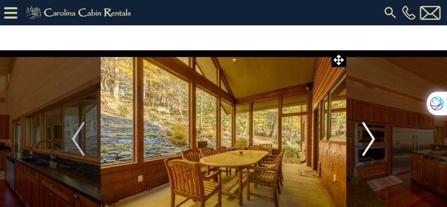
click at [374, 139] on img "Next" at bounding box center [368, 139] width 13 height 34
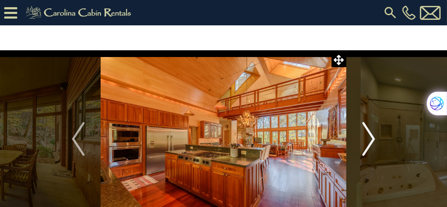
click at [374, 139] on img "Next" at bounding box center [368, 139] width 13 height 34
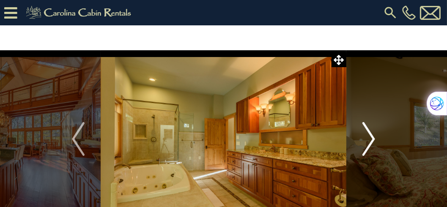
click at [374, 139] on img "Next" at bounding box center [368, 139] width 13 height 34
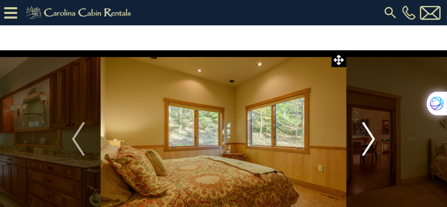
click at [374, 139] on img "Next" at bounding box center [368, 139] width 13 height 34
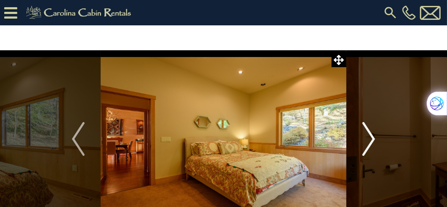
click at [374, 139] on img "Next" at bounding box center [368, 139] width 13 height 34
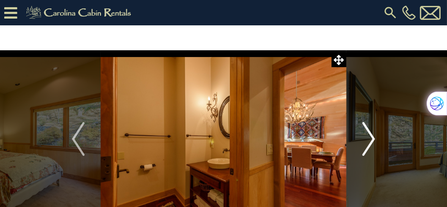
click at [374, 139] on img "Next" at bounding box center [368, 139] width 13 height 34
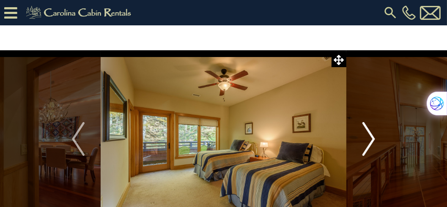
click at [374, 139] on img "Next" at bounding box center [368, 139] width 13 height 34
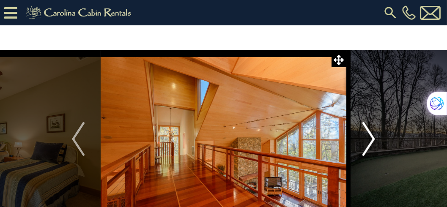
click at [374, 139] on img "Next" at bounding box center [368, 139] width 13 height 34
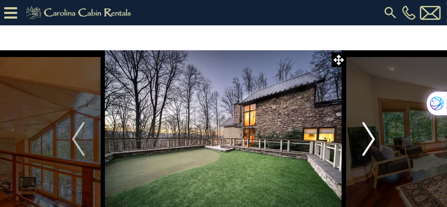
click at [374, 139] on img "Next" at bounding box center [368, 139] width 13 height 34
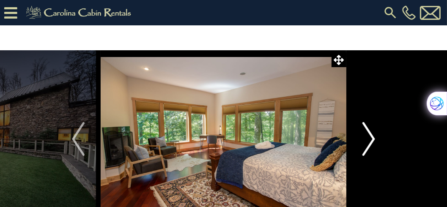
click at [374, 139] on img "Next" at bounding box center [368, 139] width 13 height 34
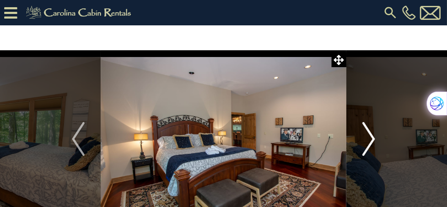
click at [374, 139] on img "Next" at bounding box center [368, 139] width 13 height 34
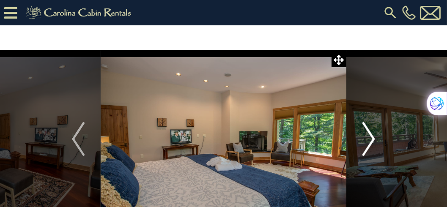
click at [374, 139] on img "Next" at bounding box center [368, 139] width 13 height 34
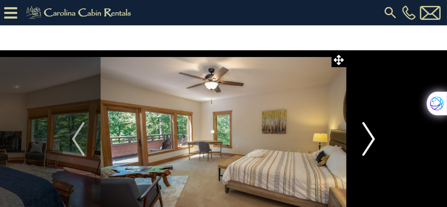
click at [374, 139] on img "Next" at bounding box center [368, 139] width 13 height 34
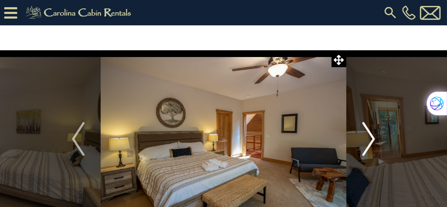
click at [374, 139] on img "Next" at bounding box center [368, 139] width 13 height 34
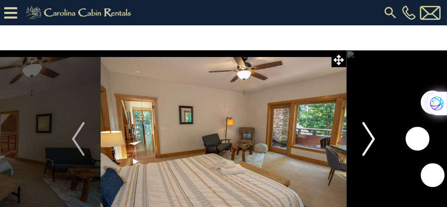
click at [374, 139] on img "Next" at bounding box center [368, 139] width 13 height 34
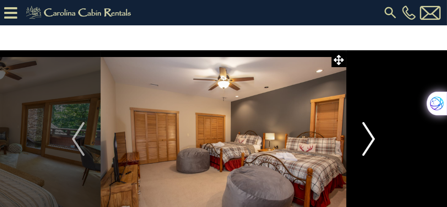
click at [374, 139] on img "Next" at bounding box center [368, 139] width 13 height 34
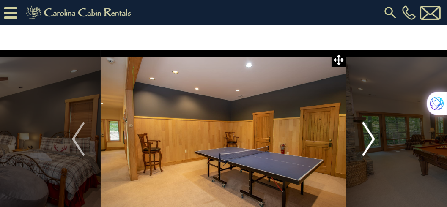
click at [374, 139] on img "Next" at bounding box center [368, 139] width 13 height 34
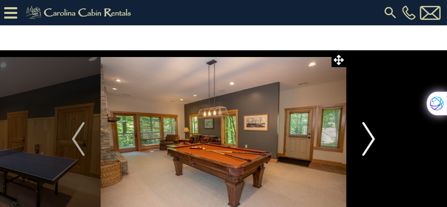
click at [374, 139] on img "Next" at bounding box center [368, 139] width 13 height 34
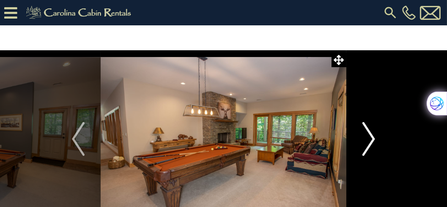
click at [374, 139] on img "Next" at bounding box center [368, 139] width 13 height 34
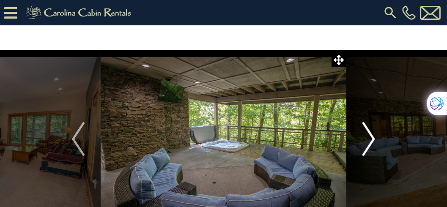
click at [374, 139] on img "Next" at bounding box center [368, 139] width 13 height 34
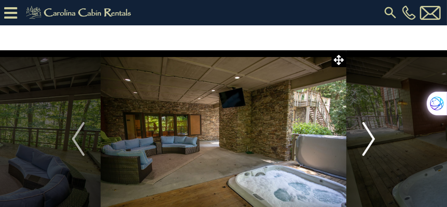
click at [374, 139] on img "Next" at bounding box center [368, 139] width 13 height 34
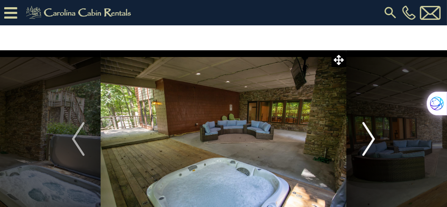
click at [374, 139] on img "Next" at bounding box center [368, 139] width 13 height 34
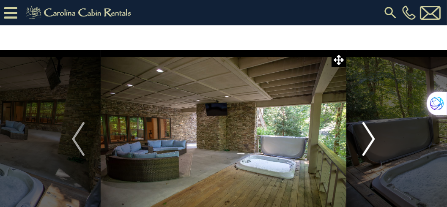
click at [374, 139] on img "Next" at bounding box center [368, 139] width 13 height 34
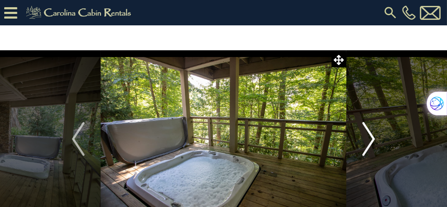
click at [374, 139] on img "Next" at bounding box center [368, 139] width 13 height 34
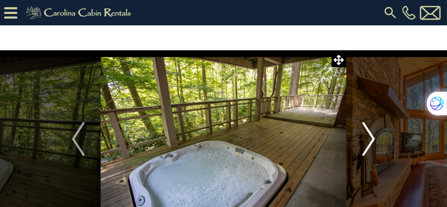
click at [374, 139] on img "Next" at bounding box center [368, 139] width 13 height 34
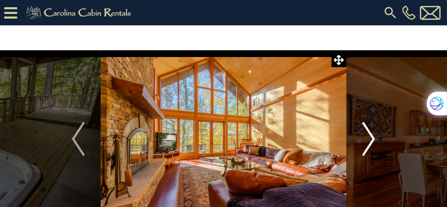
click at [374, 139] on img "Next" at bounding box center [368, 139] width 13 height 34
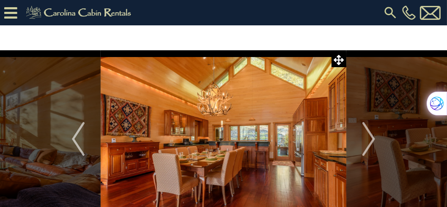
click at [11, 15] on icon at bounding box center [10, 12] width 13 height 15
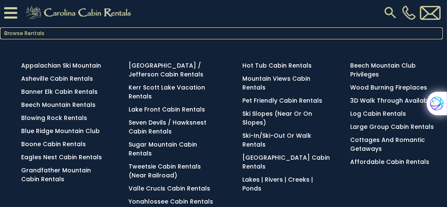
click at [11, 30] on link "Browse Rentals" at bounding box center [221, 33] width 442 height 12
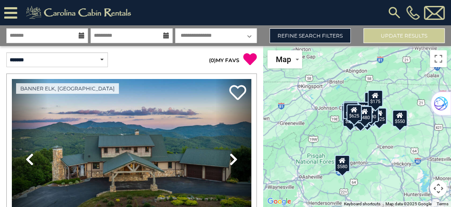
click at [79, 37] on icon at bounding box center [82, 36] width 6 height 6
click at [42, 34] on input "text" at bounding box center [47, 35] width 82 height 15
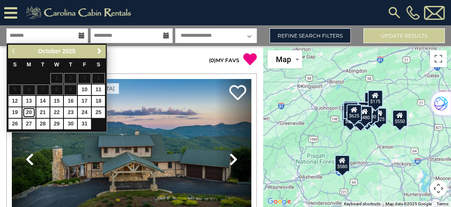
click at [27, 112] on link "20" at bounding box center [28, 112] width 13 height 11
type input "********"
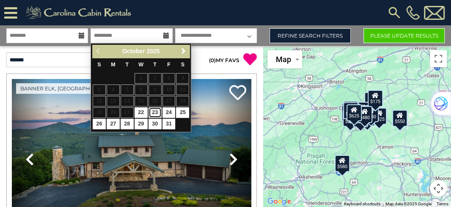
click at [154, 112] on link "23" at bounding box center [154, 112] width 13 height 11
type input "********"
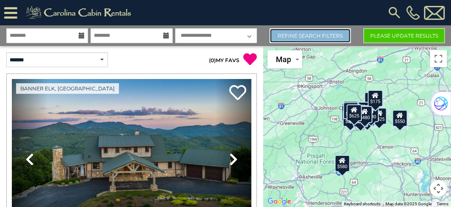
click at [303, 36] on link "Refine Search Filters" at bounding box center [309, 35] width 81 height 15
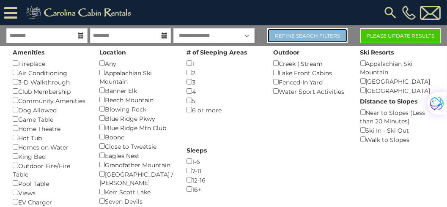
click at [292, 34] on link "Refine Search Filters" at bounding box center [307, 35] width 80 height 15
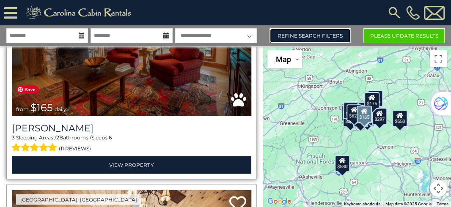
scroll to position [869, 0]
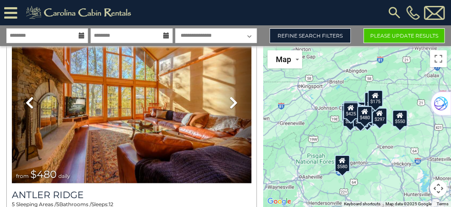
scroll to position [6874, 0]
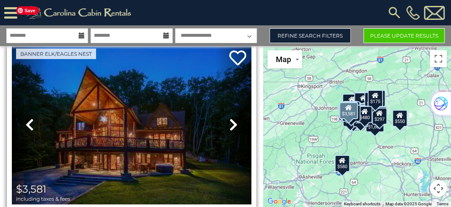
scroll to position [7525, 0]
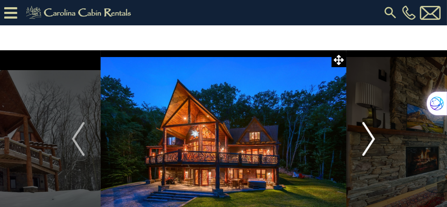
click at [369, 143] on img "Next" at bounding box center [368, 139] width 13 height 34
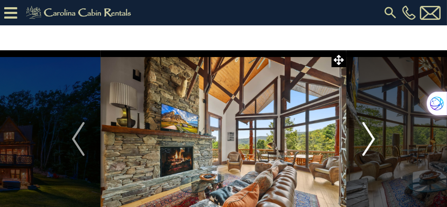
click at [369, 144] on img "Next" at bounding box center [368, 139] width 13 height 34
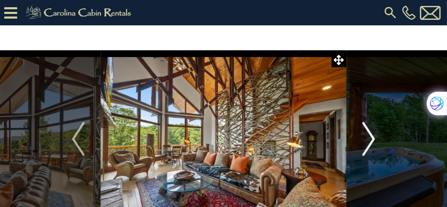
click at [369, 144] on img "Next" at bounding box center [368, 139] width 13 height 34
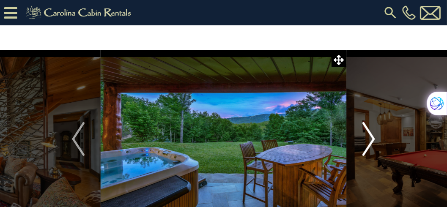
click at [369, 144] on img "Next" at bounding box center [368, 139] width 13 height 34
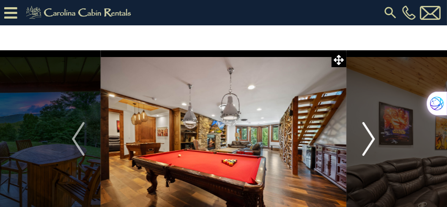
click at [369, 144] on img "Next" at bounding box center [368, 139] width 13 height 34
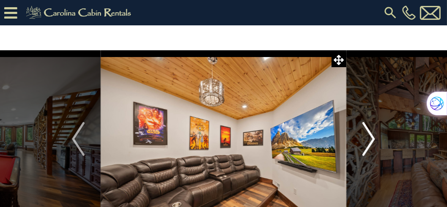
click at [369, 144] on img "Next" at bounding box center [368, 139] width 13 height 34
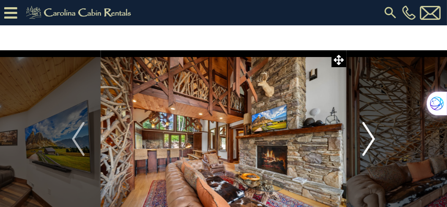
click at [369, 144] on img "Next" at bounding box center [368, 139] width 13 height 34
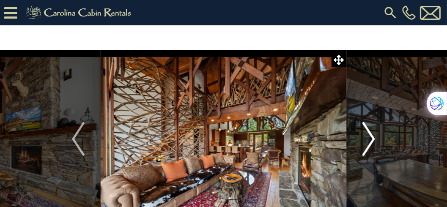
click at [369, 144] on img "Next" at bounding box center [368, 139] width 13 height 34
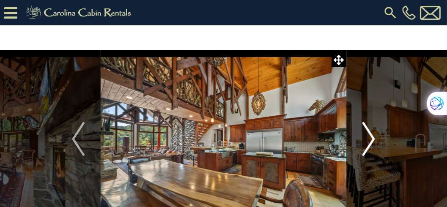
click at [369, 144] on img "Next" at bounding box center [368, 139] width 13 height 34
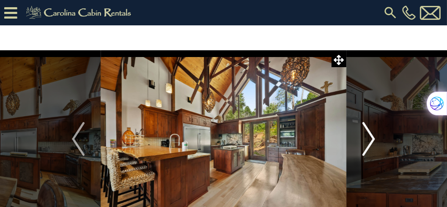
click at [369, 144] on img "Next" at bounding box center [368, 139] width 13 height 34
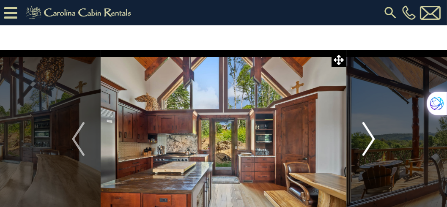
click at [369, 144] on img "Next" at bounding box center [368, 139] width 13 height 34
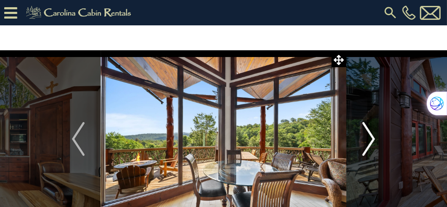
click at [369, 144] on img "Next" at bounding box center [368, 139] width 13 height 34
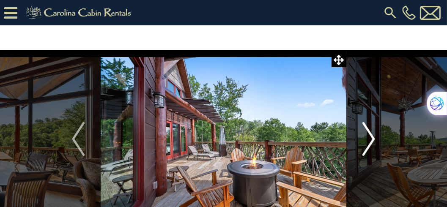
click at [369, 144] on img "Next" at bounding box center [368, 139] width 13 height 34
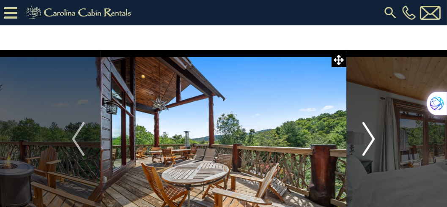
click at [369, 144] on img "Next" at bounding box center [368, 139] width 13 height 34
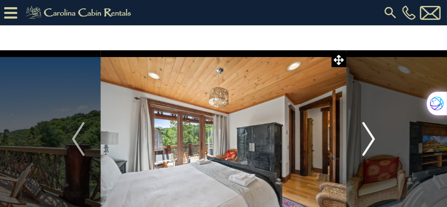
click at [369, 144] on img "Next" at bounding box center [368, 139] width 13 height 34
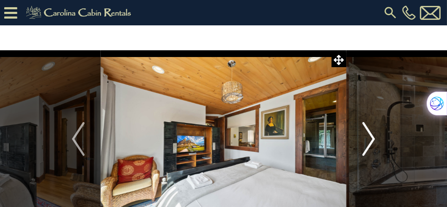
click at [369, 144] on img "Next" at bounding box center [368, 139] width 13 height 34
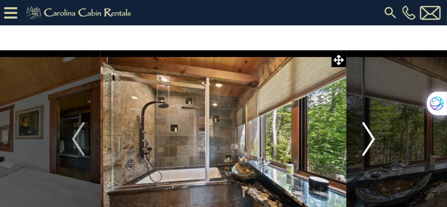
click at [369, 144] on img "Next" at bounding box center [368, 139] width 13 height 34
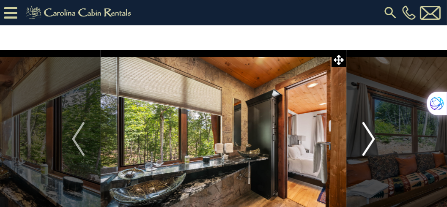
click at [369, 144] on img "Next" at bounding box center [368, 139] width 13 height 34
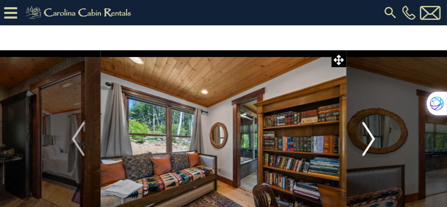
click at [369, 144] on img "Next" at bounding box center [368, 139] width 13 height 34
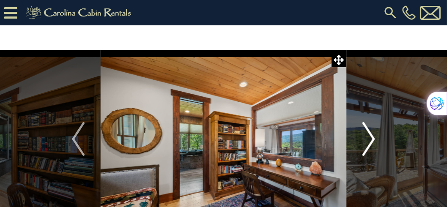
click at [369, 144] on img "Next" at bounding box center [368, 139] width 13 height 34
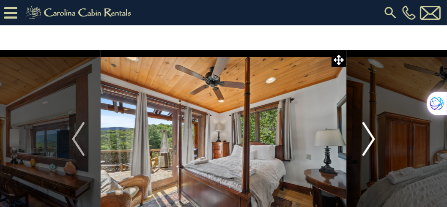
click at [369, 144] on img "Next" at bounding box center [368, 139] width 13 height 34
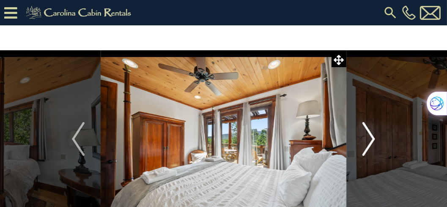
click at [369, 144] on img "Next" at bounding box center [368, 139] width 13 height 34
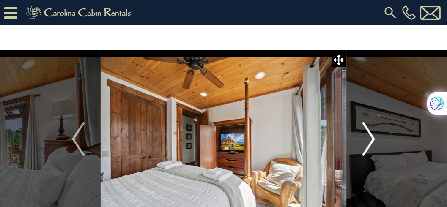
click at [369, 144] on img "Next" at bounding box center [368, 139] width 13 height 34
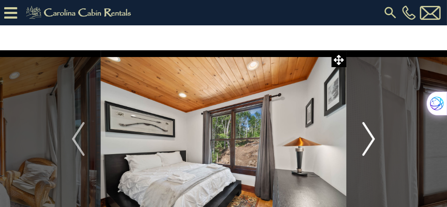
click at [369, 144] on img "Next" at bounding box center [368, 139] width 13 height 34
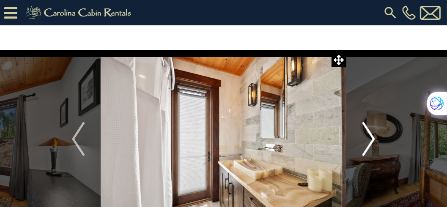
click at [369, 144] on img "Next" at bounding box center [368, 139] width 13 height 34
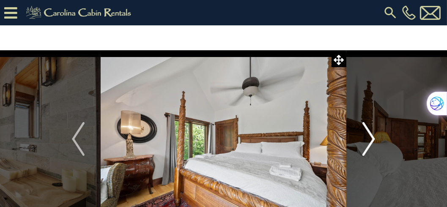
click at [369, 144] on img "Next" at bounding box center [368, 139] width 13 height 34
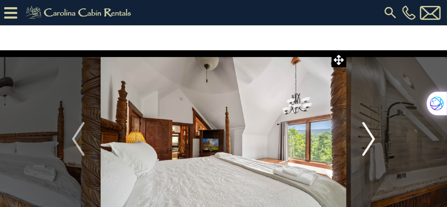
click at [369, 144] on img "Next" at bounding box center [368, 139] width 13 height 34
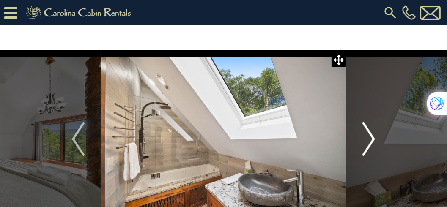
click at [369, 144] on img "Next" at bounding box center [368, 139] width 13 height 34
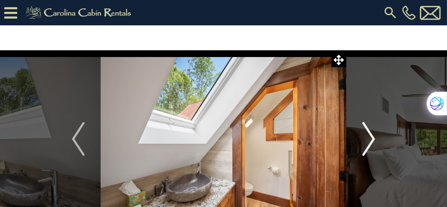
click at [369, 144] on img "Next" at bounding box center [368, 139] width 13 height 34
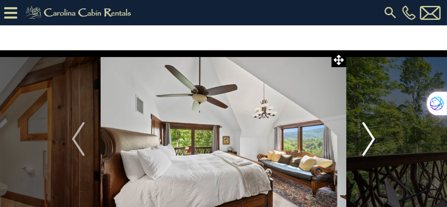
click at [369, 144] on img "Next" at bounding box center [368, 139] width 13 height 34
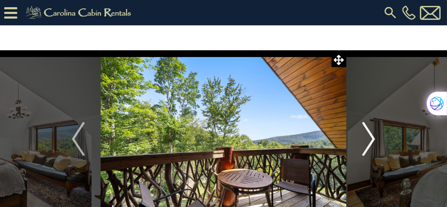
click at [369, 144] on img "Next" at bounding box center [368, 139] width 13 height 34
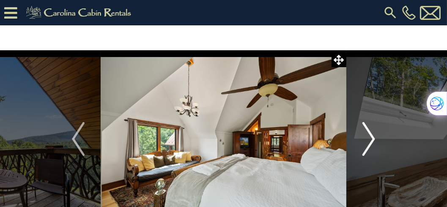
click at [369, 144] on img "Next" at bounding box center [368, 139] width 13 height 34
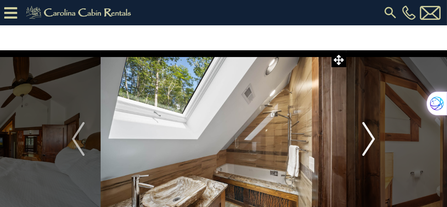
click at [369, 144] on img "Next" at bounding box center [368, 139] width 13 height 34
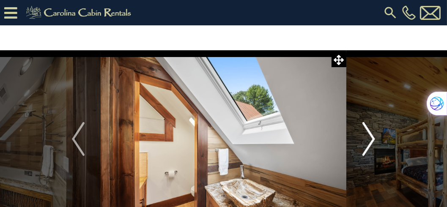
click at [369, 144] on img "Next" at bounding box center [368, 139] width 13 height 34
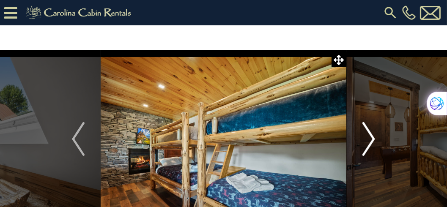
click at [369, 144] on img "Next" at bounding box center [368, 139] width 13 height 34
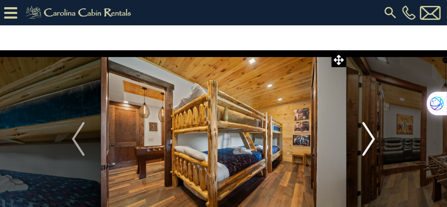
click at [369, 144] on img "Next" at bounding box center [368, 139] width 13 height 34
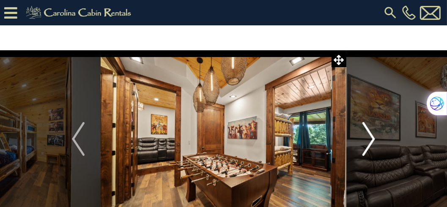
click at [369, 144] on img "Next" at bounding box center [368, 139] width 13 height 34
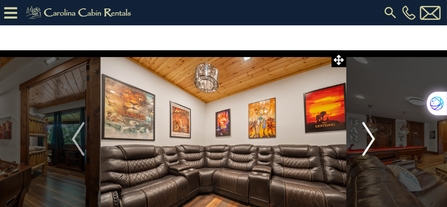
click at [369, 144] on img "Next" at bounding box center [368, 139] width 13 height 34
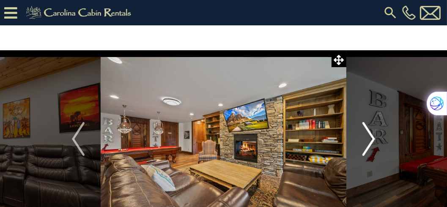
click at [369, 144] on img "Next" at bounding box center [368, 139] width 13 height 34
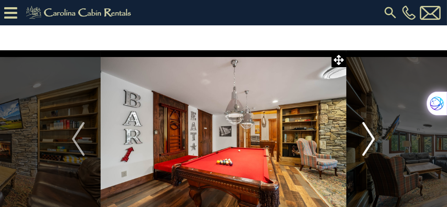
click at [369, 144] on img "Next" at bounding box center [368, 139] width 13 height 34
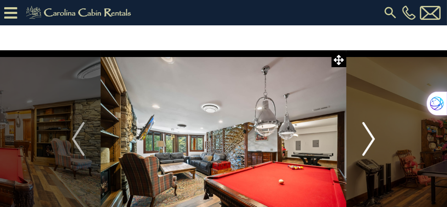
click at [369, 144] on img "Next" at bounding box center [368, 139] width 13 height 34
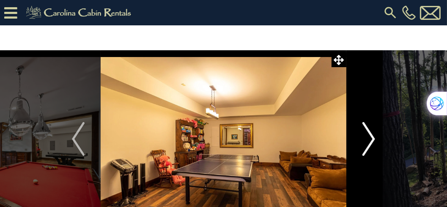
click at [369, 144] on img "Next" at bounding box center [368, 139] width 13 height 34
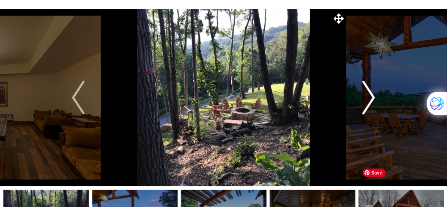
scroll to position [24, 0]
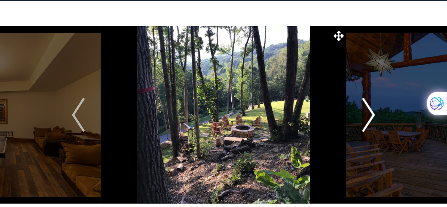
click at [373, 117] on img "Next" at bounding box center [368, 115] width 13 height 34
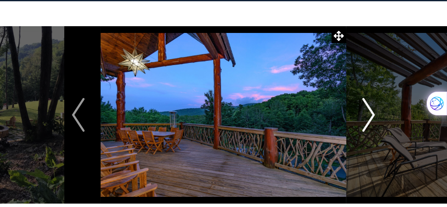
click at [373, 117] on img "Next" at bounding box center [368, 115] width 13 height 34
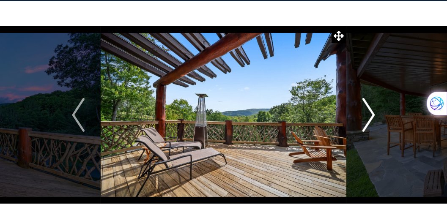
click at [373, 117] on img "Next" at bounding box center [368, 115] width 13 height 34
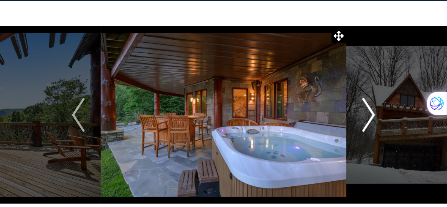
click at [373, 117] on img "Next" at bounding box center [368, 115] width 13 height 34
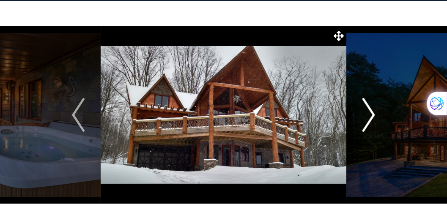
click at [373, 117] on img "Next" at bounding box center [368, 115] width 13 height 34
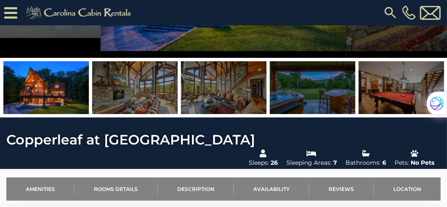
scroll to position [0, 0]
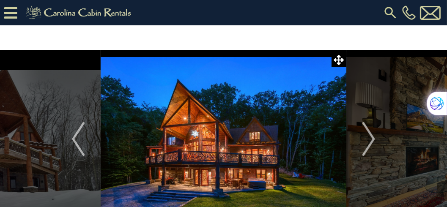
click at [7, 12] on icon at bounding box center [10, 12] width 13 height 15
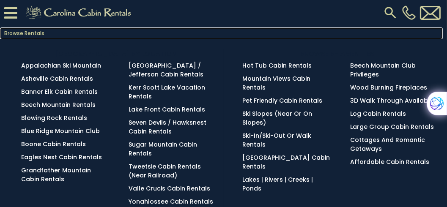
click at [22, 30] on link "Browse Rentals" at bounding box center [221, 33] width 442 height 12
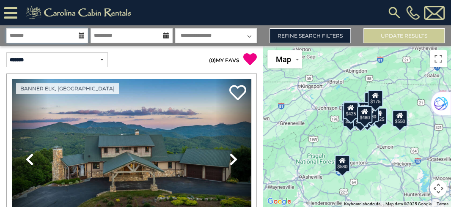
click at [44, 33] on input "text" at bounding box center [47, 35] width 82 height 15
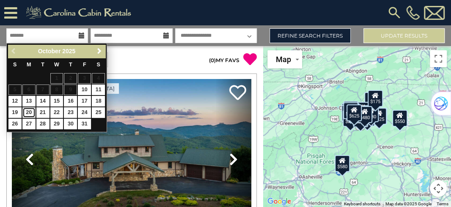
click at [29, 112] on link "20" at bounding box center [28, 112] width 13 height 11
type input "********"
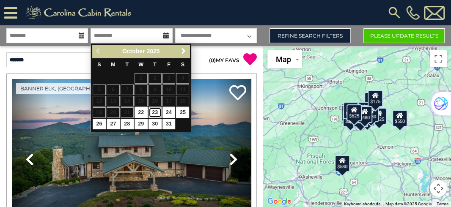
click at [153, 112] on link "23" at bounding box center [154, 112] width 13 height 11
type input "********"
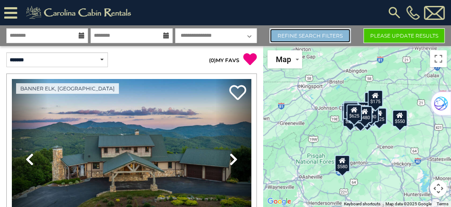
click at [308, 34] on link "Refine Search Filters" at bounding box center [309, 35] width 81 height 15
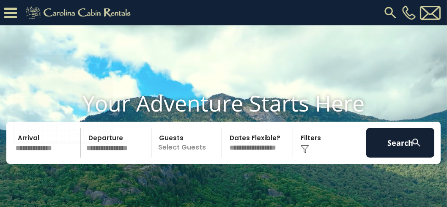
click at [51, 155] on input "text" at bounding box center [47, 143] width 68 height 30
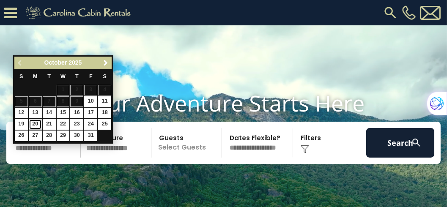
click at [36, 124] on link "20" at bounding box center [35, 124] width 13 height 11
type input "********"
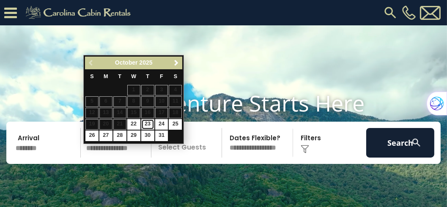
click at [147, 122] on link "23" at bounding box center [147, 124] width 13 height 11
type input "********"
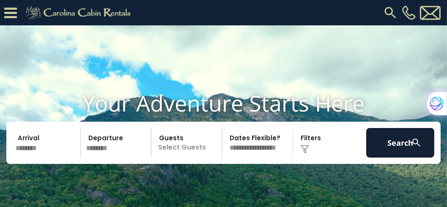
click at [183, 158] on p "Select Guests" at bounding box center [188, 143] width 68 height 30
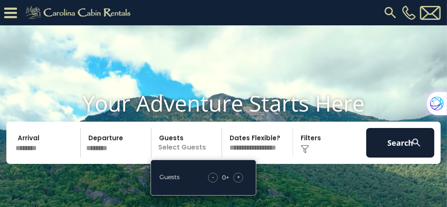
click at [238, 181] on span "+" at bounding box center [238, 177] width 3 height 8
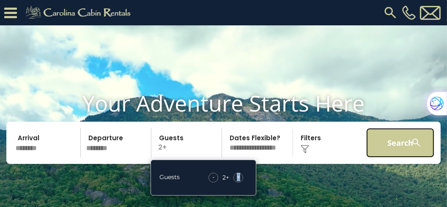
click at [370, 158] on button "Search" at bounding box center [400, 143] width 68 height 30
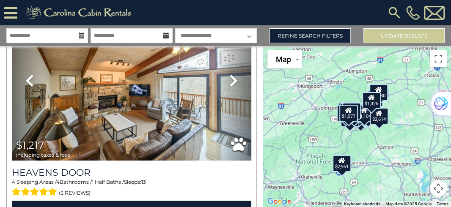
scroll to position [6815, 0]
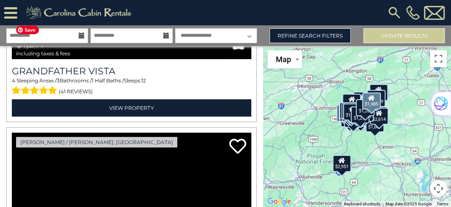
scroll to position [9554, 0]
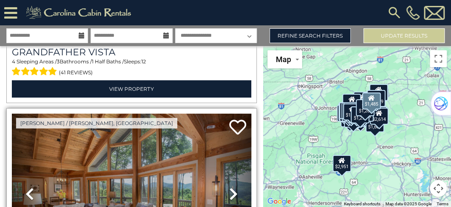
click at [230, 187] on icon at bounding box center [233, 194] width 8 height 14
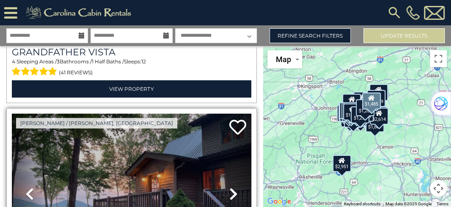
click at [230, 187] on icon at bounding box center [233, 194] width 8 height 14
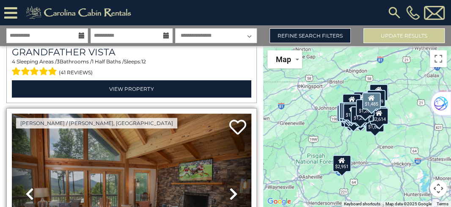
click at [230, 187] on icon at bounding box center [233, 194] width 8 height 14
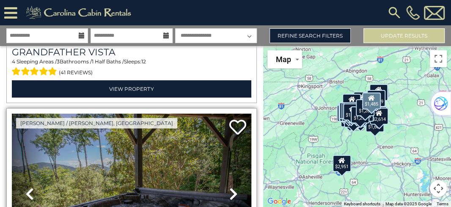
click at [230, 187] on icon at bounding box center [233, 194] width 8 height 14
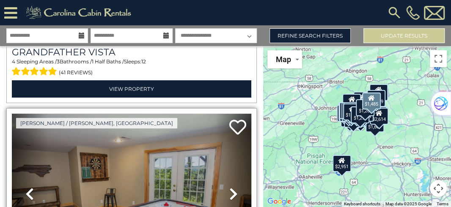
click at [230, 187] on icon at bounding box center [233, 194] width 8 height 14
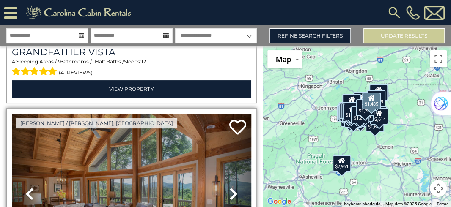
click at [230, 187] on icon at bounding box center [233, 194] width 8 height 14
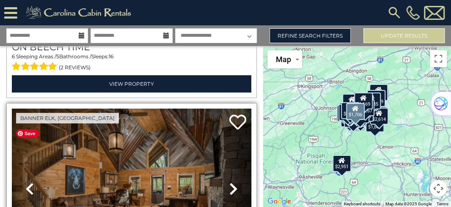
scroll to position [11148, 0]
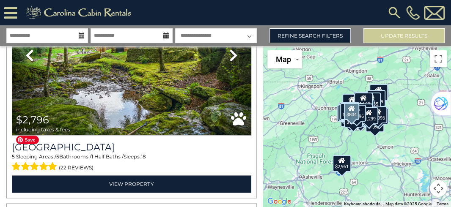
scroll to position [13322, 0]
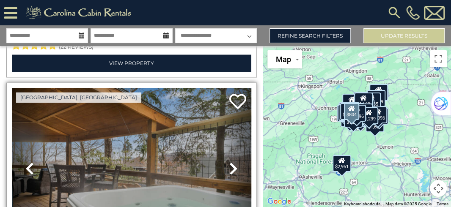
click at [231, 161] on icon at bounding box center [233, 168] width 8 height 14
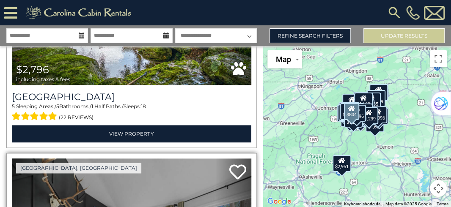
scroll to position [13249, 0]
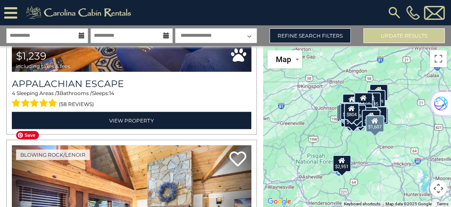
scroll to position [13835, 0]
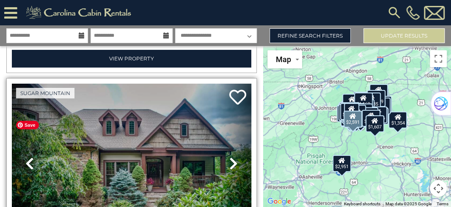
scroll to position [13931, 0]
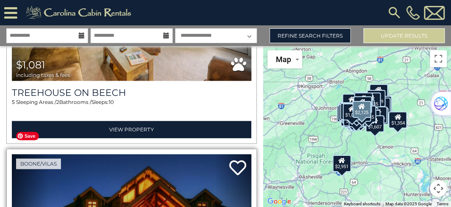
scroll to position [16322, 0]
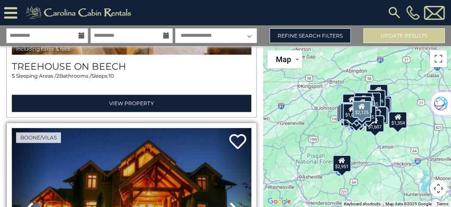
click at [231, 202] on icon at bounding box center [233, 209] width 8 height 14
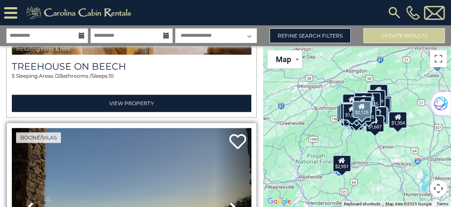
click at [230, 202] on icon at bounding box center [233, 209] width 8 height 14
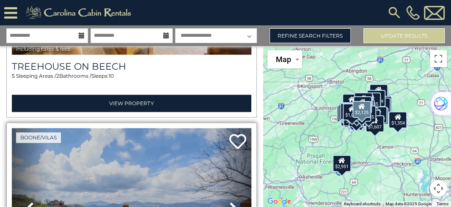
click at [230, 202] on icon at bounding box center [233, 209] width 8 height 14
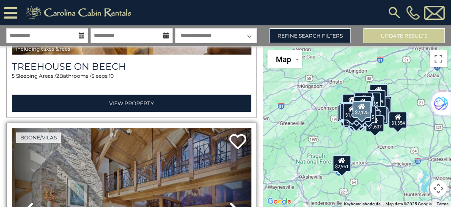
click at [230, 202] on icon at bounding box center [233, 209] width 8 height 14
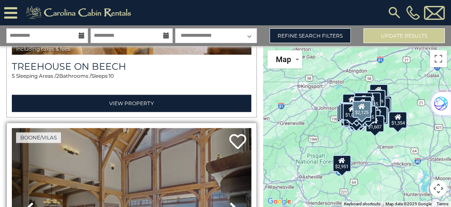
click at [230, 202] on icon at bounding box center [233, 209] width 8 height 14
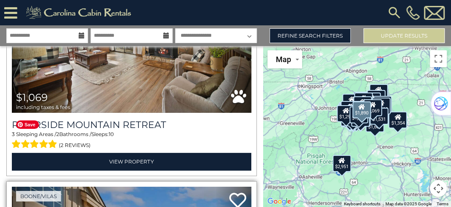
scroll to position [20235, 0]
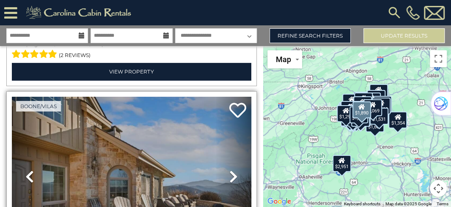
scroll to position [20331, 0]
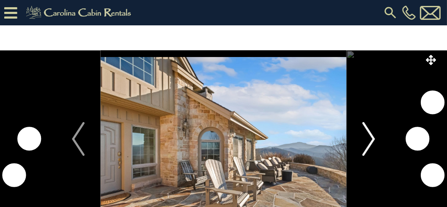
click at [371, 138] on img "Next" at bounding box center [368, 139] width 13 height 34
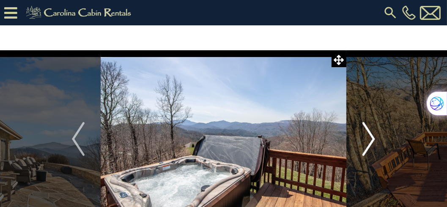
click at [371, 138] on img "Next" at bounding box center [368, 139] width 13 height 34
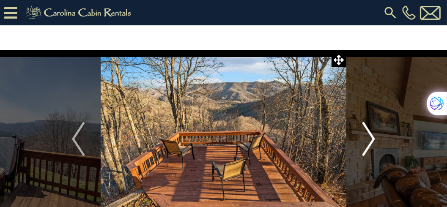
click at [371, 138] on img "Next" at bounding box center [368, 139] width 13 height 34
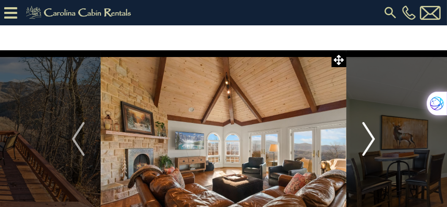
click at [371, 138] on img "Next" at bounding box center [368, 139] width 13 height 34
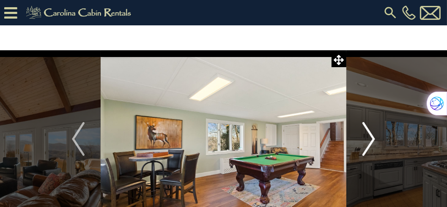
click at [371, 138] on img "Next" at bounding box center [368, 139] width 13 height 34
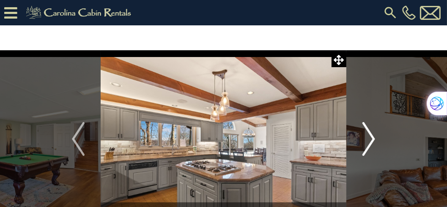
click at [371, 138] on img "Next" at bounding box center [368, 139] width 13 height 34
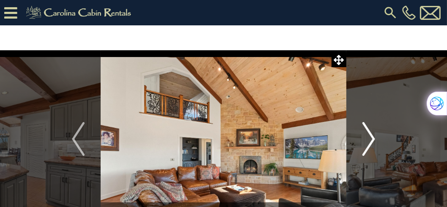
click at [371, 138] on img "Next" at bounding box center [368, 139] width 13 height 34
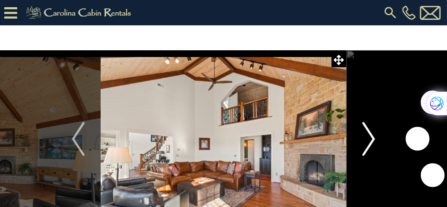
click at [371, 138] on img "Next" at bounding box center [368, 139] width 13 height 34
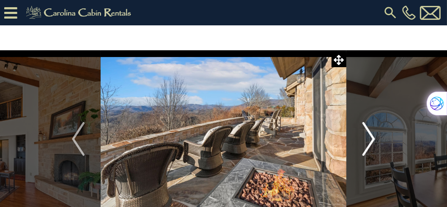
click at [371, 138] on img "Next" at bounding box center [368, 139] width 13 height 34
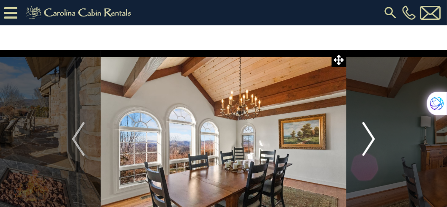
click at [371, 138] on img "Next" at bounding box center [368, 139] width 13 height 34
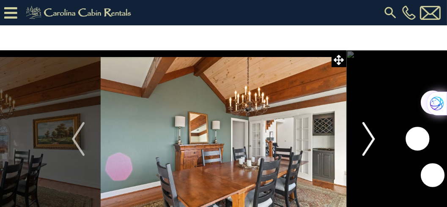
click at [371, 138] on img "Next" at bounding box center [368, 139] width 13 height 34
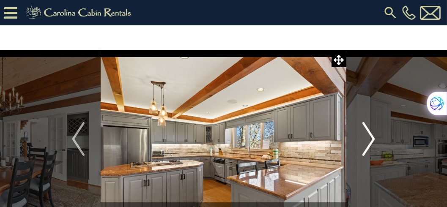
click at [371, 138] on img "Next" at bounding box center [368, 139] width 13 height 34
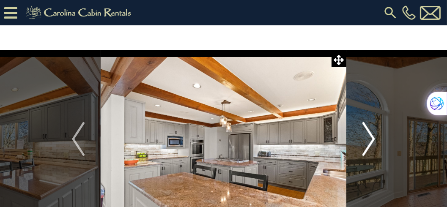
click at [371, 138] on img "Next" at bounding box center [368, 139] width 13 height 34
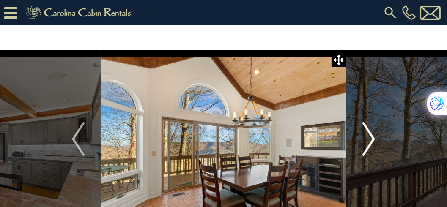
click at [371, 138] on img "Next" at bounding box center [368, 139] width 13 height 34
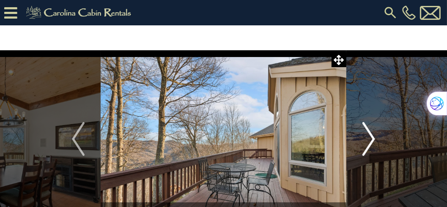
click at [371, 138] on img "Next" at bounding box center [368, 139] width 13 height 34
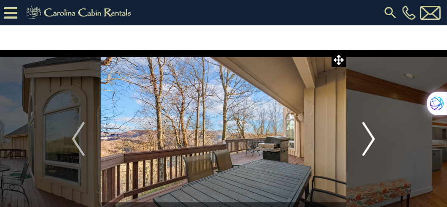
click at [371, 138] on img "Next" at bounding box center [368, 139] width 13 height 34
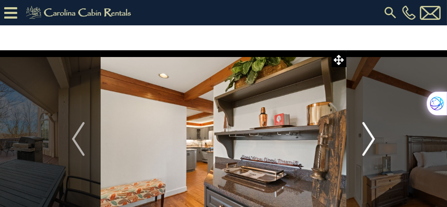
click at [371, 138] on img "Next" at bounding box center [368, 139] width 13 height 34
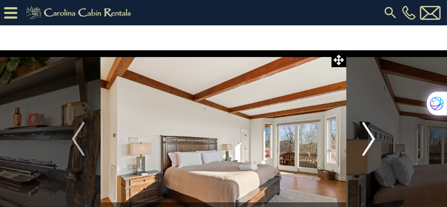
click at [371, 138] on img "Next" at bounding box center [368, 139] width 13 height 34
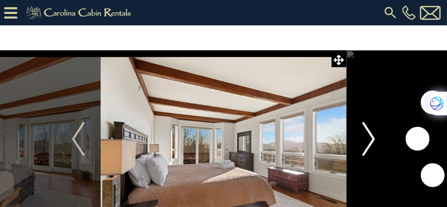
click at [371, 138] on img "Next" at bounding box center [368, 139] width 13 height 34
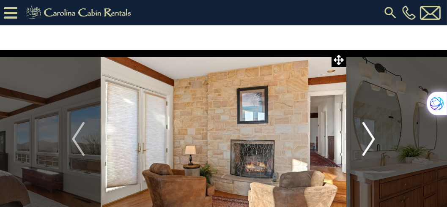
click at [371, 138] on img "Next" at bounding box center [368, 139] width 13 height 34
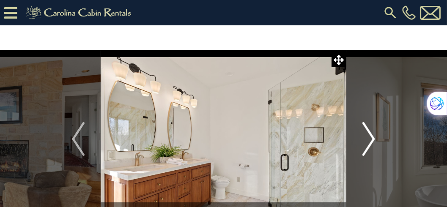
click at [371, 138] on img "Next" at bounding box center [368, 139] width 13 height 34
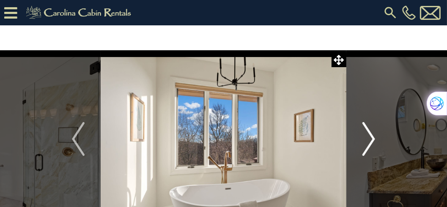
click at [371, 138] on img "Next" at bounding box center [368, 139] width 13 height 34
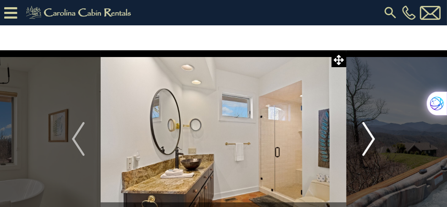
click at [371, 138] on img "Next" at bounding box center [368, 139] width 13 height 34
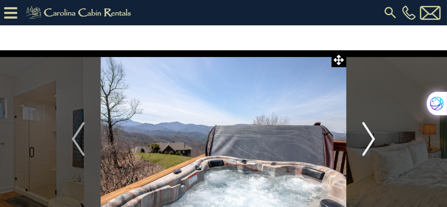
click at [371, 138] on img "Next" at bounding box center [368, 139] width 13 height 34
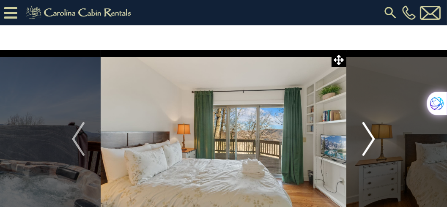
click at [371, 138] on img "Next" at bounding box center [368, 139] width 13 height 34
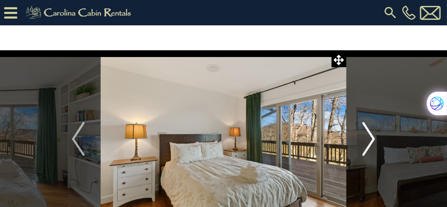
click at [371, 138] on img "Next" at bounding box center [368, 139] width 13 height 34
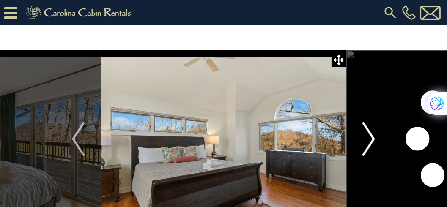
click at [371, 138] on img "Next" at bounding box center [368, 139] width 13 height 34
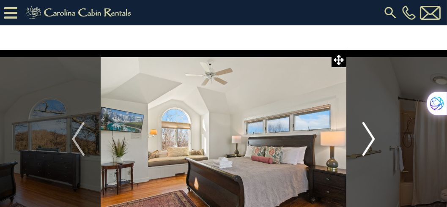
click at [371, 138] on img "Next" at bounding box center [368, 139] width 13 height 34
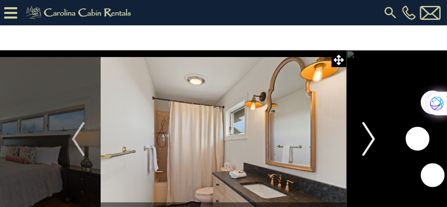
click at [371, 138] on img "Next" at bounding box center [368, 139] width 13 height 34
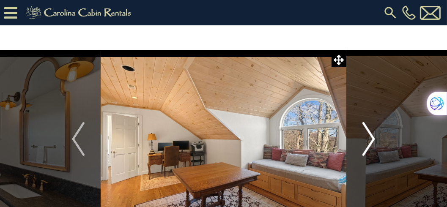
click at [371, 138] on img "Next" at bounding box center [368, 139] width 13 height 34
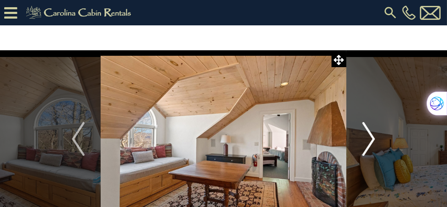
click at [371, 138] on img "Next" at bounding box center [368, 139] width 13 height 34
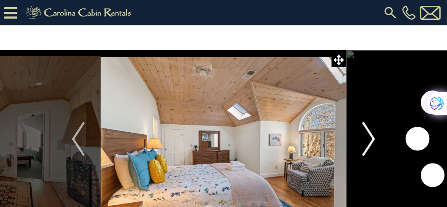
click at [371, 138] on img "Next" at bounding box center [368, 139] width 13 height 34
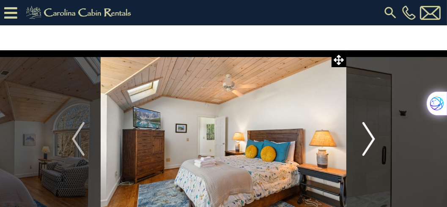
click at [371, 138] on img "Next" at bounding box center [368, 139] width 13 height 34
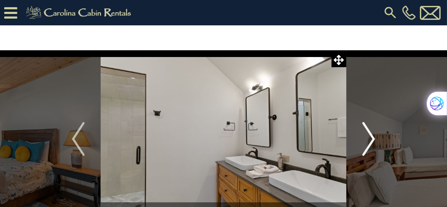
click at [371, 138] on img "Next" at bounding box center [368, 139] width 13 height 34
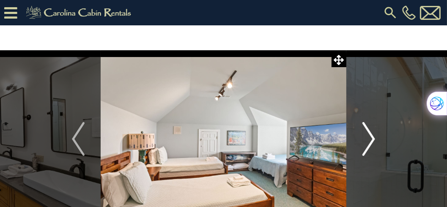
click at [371, 138] on img "Next" at bounding box center [368, 139] width 13 height 34
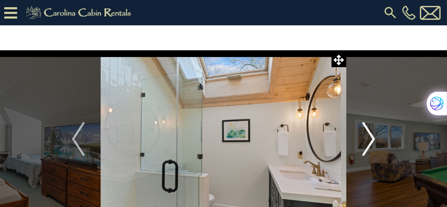
click at [371, 138] on img "Next" at bounding box center [368, 139] width 13 height 34
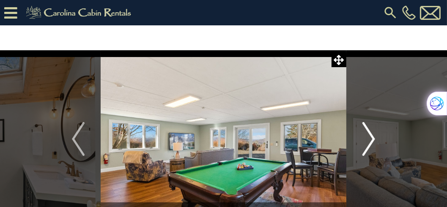
click at [371, 138] on img "Next" at bounding box center [368, 139] width 13 height 34
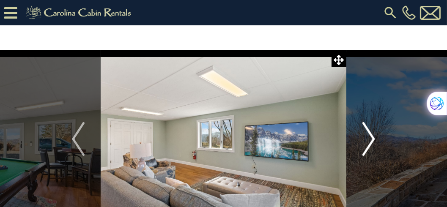
click at [371, 138] on img "Next" at bounding box center [368, 139] width 13 height 34
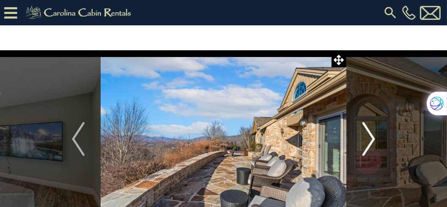
click at [371, 138] on img "Next" at bounding box center [368, 139] width 13 height 34
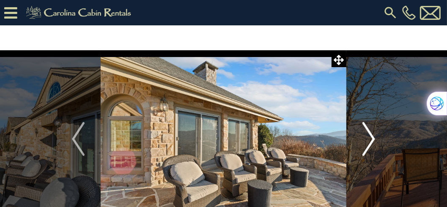
click at [371, 138] on img "Next" at bounding box center [368, 139] width 13 height 34
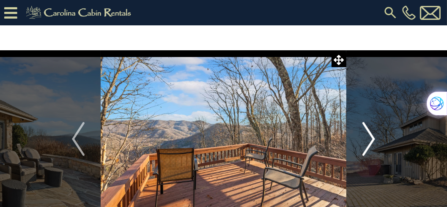
click at [371, 138] on img "Next" at bounding box center [368, 139] width 13 height 34
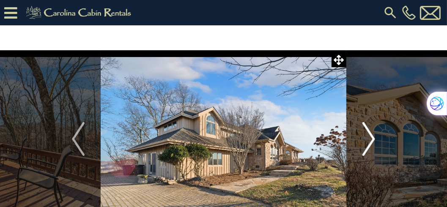
click at [371, 138] on img "Next" at bounding box center [368, 139] width 13 height 34
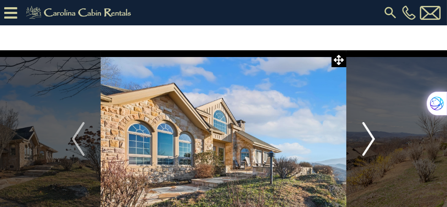
click at [371, 138] on img "Next" at bounding box center [368, 139] width 13 height 34
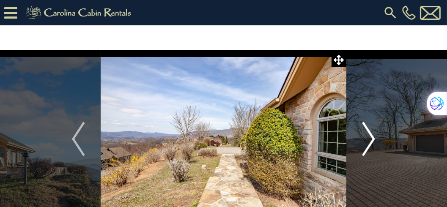
click at [371, 138] on img "Next" at bounding box center [368, 139] width 13 height 34
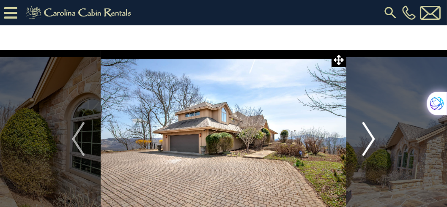
click at [371, 138] on img "Next" at bounding box center [368, 139] width 13 height 34
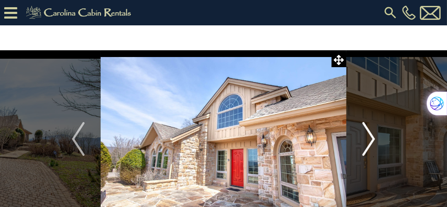
click at [371, 138] on img "Next" at bounding box center [368, 139] width 13 height 34
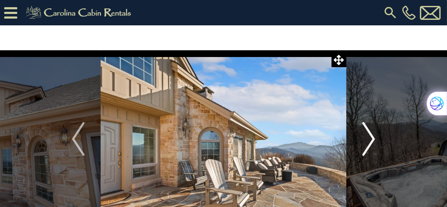
click at [371, 138] on img "Next" at bounding box center [368, 139] width 13 height 34
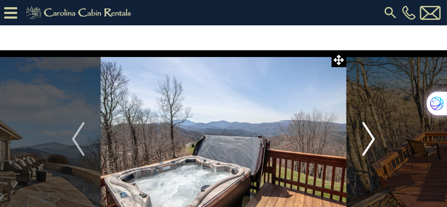
click at [371, 138] on img "Next" at bounding box center [368, 139] width 13 height 34
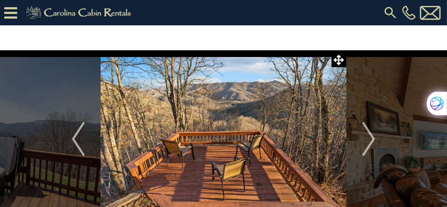
click at [10, 10] on icon at bounding box center [10, 12] width 13 height 15
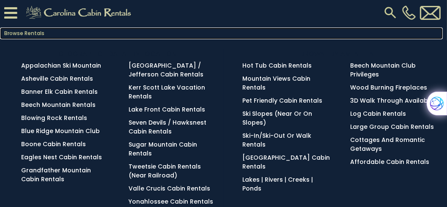
click at [8, 30] on link "Browse Rentals" at bounding box center [221, 33] width 442 height 12
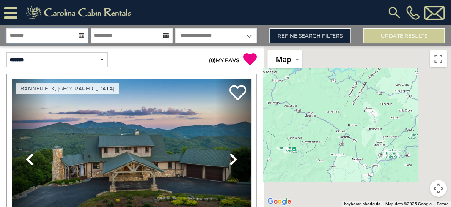
click at [76, 40] on input "text" at bounding box center [47, 35] width 82 height 15
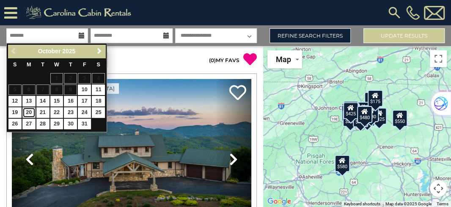
click at [25, 113] on link "20" at bounding box center [28, 112] width 13 height 11
type input "********"
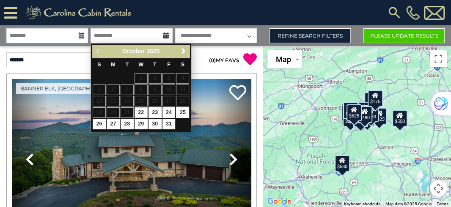
click at [49, 36] on input "********" at bounding box center [47, 35] width 82 height 15
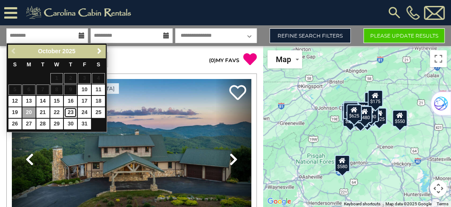
click at [74, 113] on link "23" at bounding box center [70, 112] width 13 height 11
type input "********"
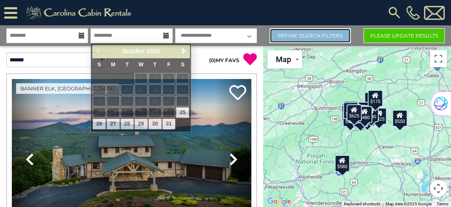
click at [287, 37] on link "Refine Search Filters" at bounding box center [309, 35] width 81 height 15
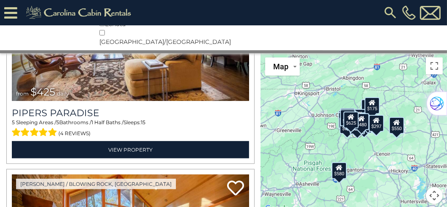
scroll to position [6831, 0]
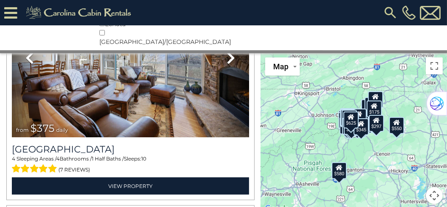
scroll to position [13635, 0]
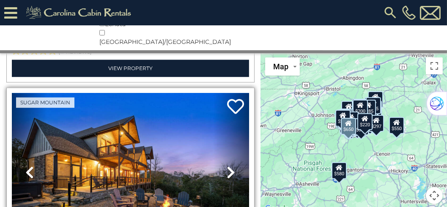
scroll to position [14402, 0]
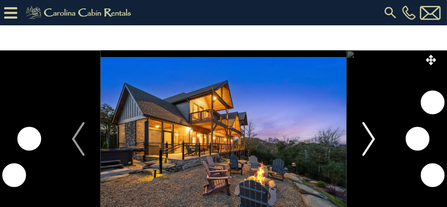
click at [372, 137] on img "Next" at bounding box center [368, 139] width 13 height 34
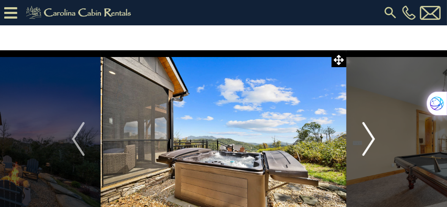
click at [371, 138] on img "Next" at bounding box center [368, 139] width 13 height 34
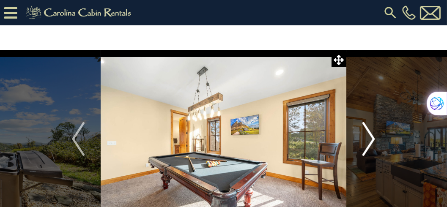
click at [371, 138] on img "Next" at bounding box center [368, 139] width 13 height 34
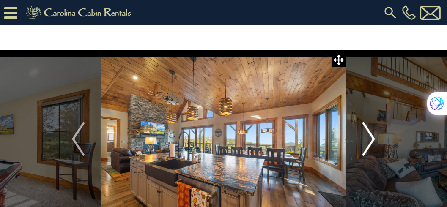
click at [371, 138] on img "Next" at bounding box center [368, 139] width 13 height 34
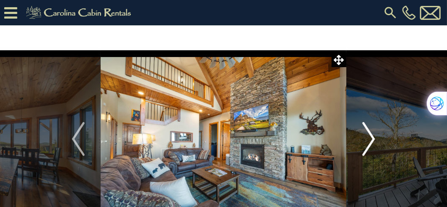
click at [371, 138] on img "Next" at bounding box center [368, 139] width 13 height 34
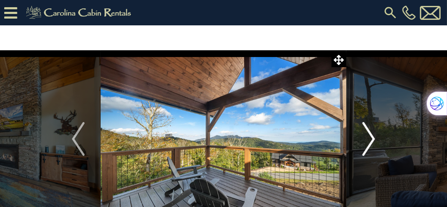
click at [371, 138] on img "Next" at bounding box center [368, 139] width 13 height 34
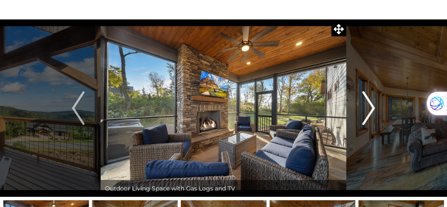
scroll to position [24, 0]
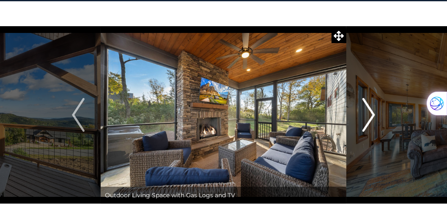
click at [372, 116] on img "Next" at bounding box center [368, 115] width 13 height 34
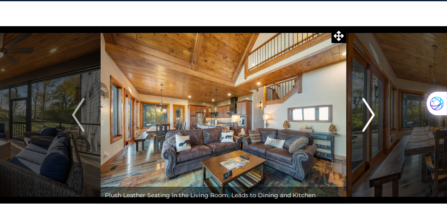
click at [372, 113] on img "Next" at bounding box center [368, 115] width 13 height 34
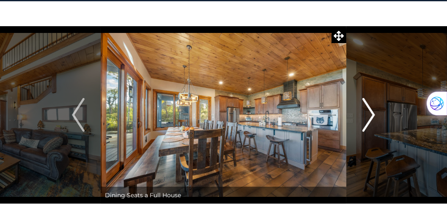
click at [372, 113] on img "Next" at bounding box center [368, 115] width 13 height 34
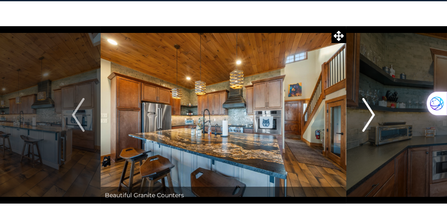
click at [372, 113] on img "Next" at bounding box center [368, 115] width 13 height 34
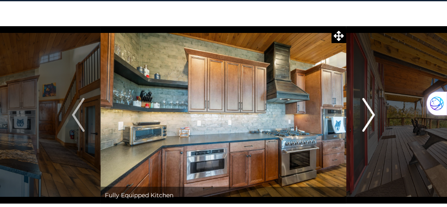
click at [372, 113] on img "Next" at bounding box center [368, 115] width 13 height 34
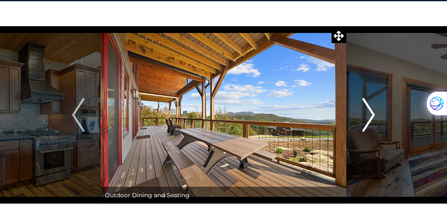
click at [372, 113] on img "Next" at bounding box center [368, 115] width 13 height 34
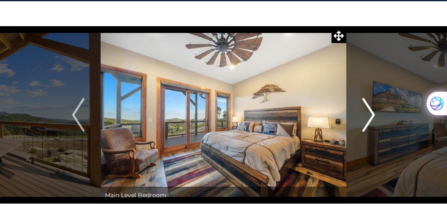
click at [372, 113] on img "Next" at bounding box center [368, 115] width 13 height 34
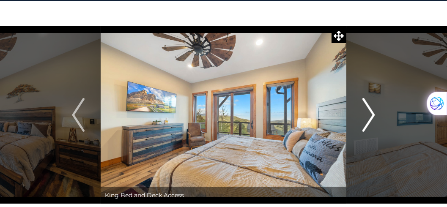
click at [372, 113] on img "Next" at bounding box center [368, 115] width 13 height 34
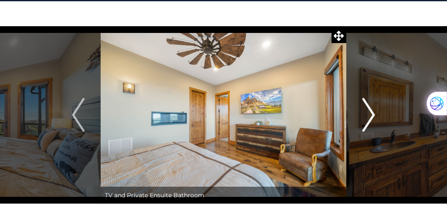
click at [372, 113] on img "Next" at bounding box center [368, 115] width 13 height 34
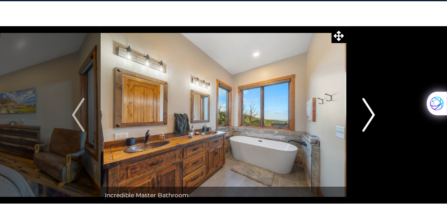
click at [372, 113] on img "Next" at bounding box center [368, 115] width 13 height 34
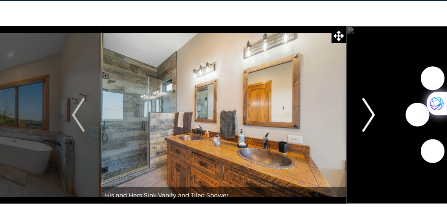
click at [372, 113] on img "Next" at bounding box center [368, 115] width 13 height 34
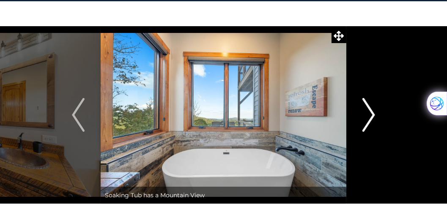
click at [372, 113] on img "Next" at bounding box center [368, 115] width 13 height 34
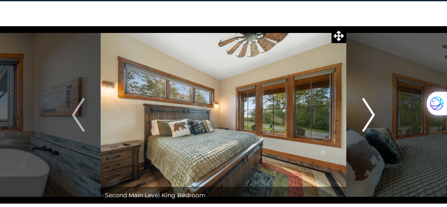
click at [372, 113] on img "Next" at bounding box center [368, 115] width 13 height 34
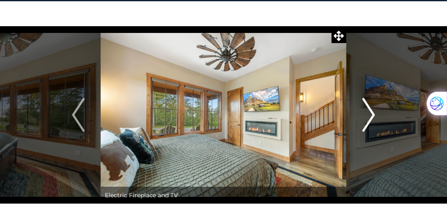
click at [372, 113] on img "Next" at bounding box center [368, 115] width 13 height 34
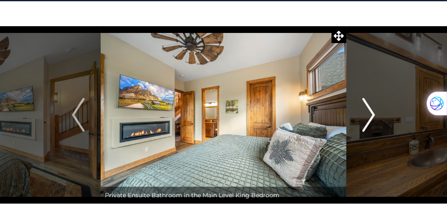
click at [372, 113] on img "Next" at bounding box center [368, 115] width 13 height 34
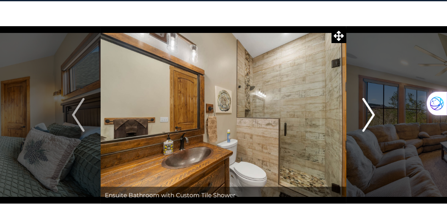
click at [372, 113] on img "Next" at bounding box center [368, 115] width 13 height 34
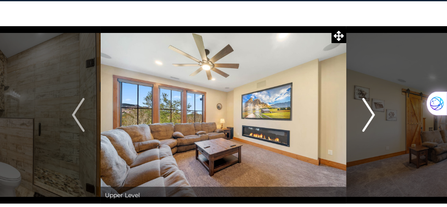
click at [372, 113] on img "Next" at bounding box center [368, 115] width 13 height 34
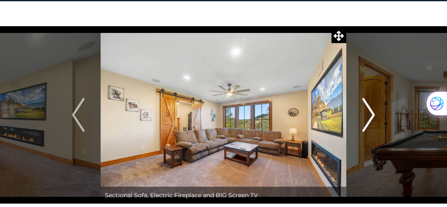
click at [372, 113] on img "Next" at bounding box center [368, 115] width 13 height 34
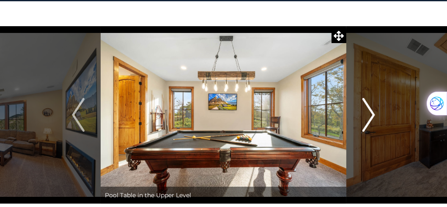
click at [372, 113] on img "Next" at bounding box center [368, 115] width 13 height 34
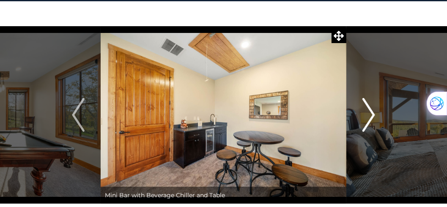
click at [372, 113] on img "Next" at bounding box center [368, 115] width 13 height 34
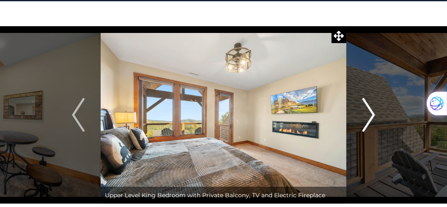
click at [372, 113] on img "Next" at bounding box center [368, 115] width 13 height 34
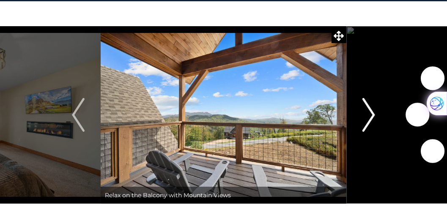
click at [372, 113] on img "Next" at bounding box center [368, 115] width 13 height 34
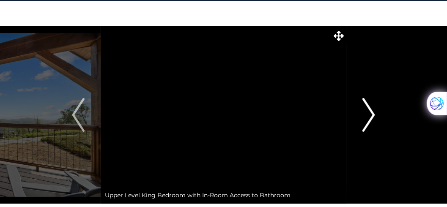
click at [372, 113] on img "Next" at bounding box center [368, 115] width 13 height 34
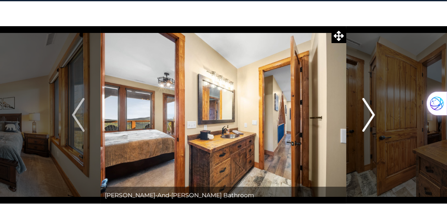
click at [372, 113] on img "Next" at bounding box center [368, 115] width 13 height 34
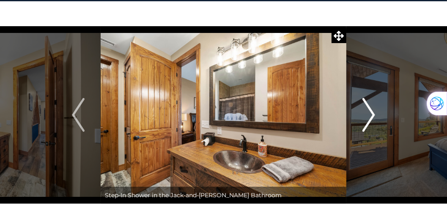
click at [372, 113] on img "Next" at bounding box center [368, 115] width 13 height 34
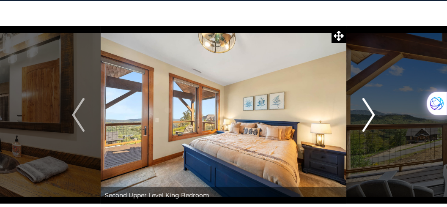
click at [372, 113] on img "Next" at bounding box center [368, 115] width 13 height 34
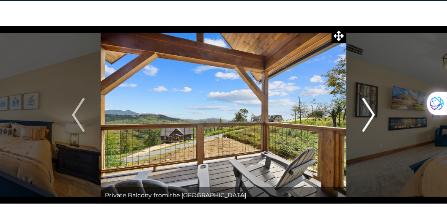
click at [372, 113] on img "Next" at bounding box center [368, 115] width 13 height 34
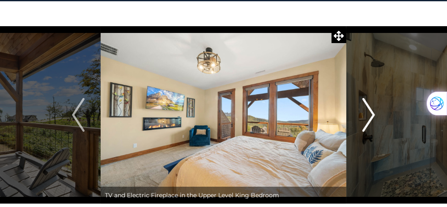
click at [372, 113] on img "Next" at bounding box center [368, 115] width 13 height 34
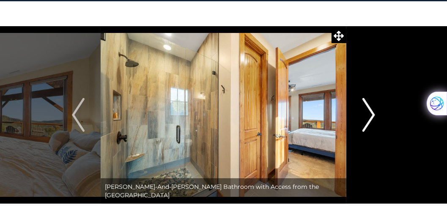
click at [372, 113] on img "Next" at bounding box center [368, 115] width 13 height 34
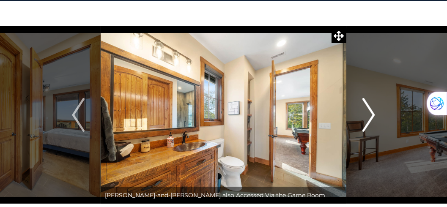
click at [372, 113] on img "Next" at bounding box center [368, 115] width 13 height 34
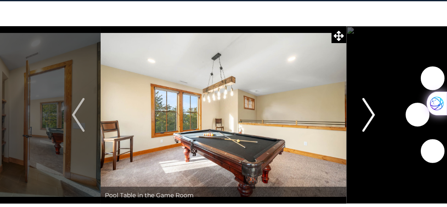
click at [372, 113] on img "Next" at bounding box center [368, 115] width 13 height 34
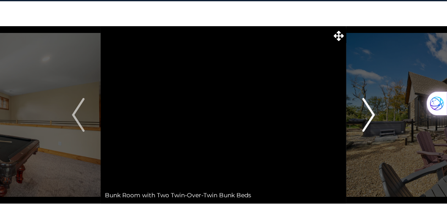
click at [372, 113] on img "Next" at bounding box center [368, 115] width 13 height 34
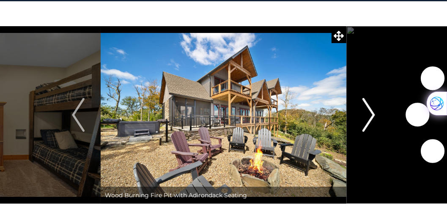
click at [372, 113] on img "Next" at bounding box center [368, 115] width 13 height 34
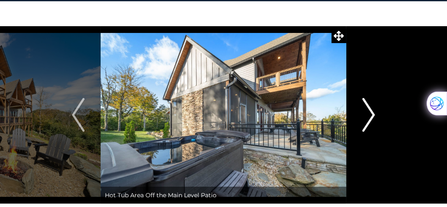
click at [369, 112] on img "Next" at bounding box center [368, 115] width 13 height 34
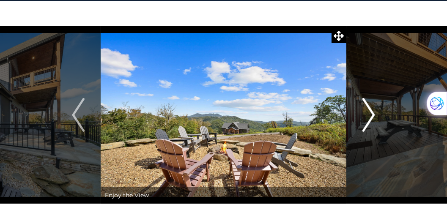
click at [369, 112] on img "Next" at bounding box center [368, 115] width 13 height 34
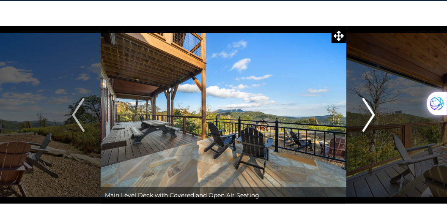
click at [369, 112] on img "Next" at bounding box center [368, 115] width 13 height 34
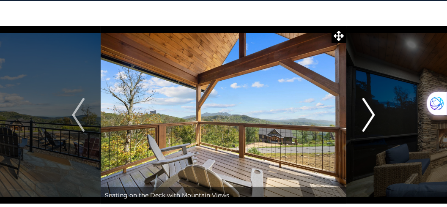
click at [369, 112] on img "Next" at bounding box center [368, 115] width 13 height 34
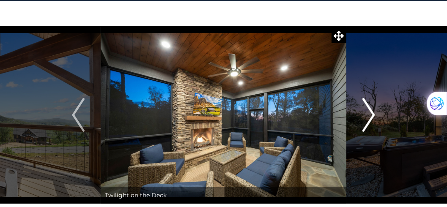
click at [369, 112] on img "Next" at bounding box center [368, 115] width 13 height 34
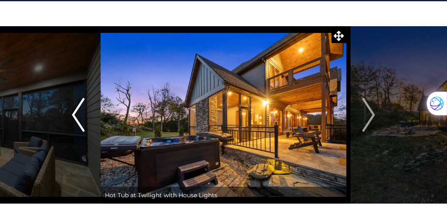
scroll to position [0, 0]
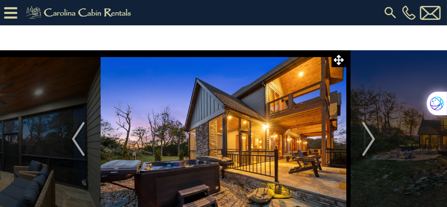
click at [8, 11] on icon at bounding box center [10, 12] width 13 height 15
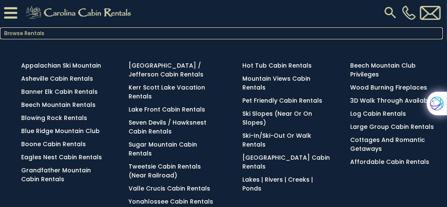
click at [33, 33] on link "Browse Rentals" at bounding box center [221, 33] width 442 height 12
